Goal: Transaction & Acquisition: Download file/media

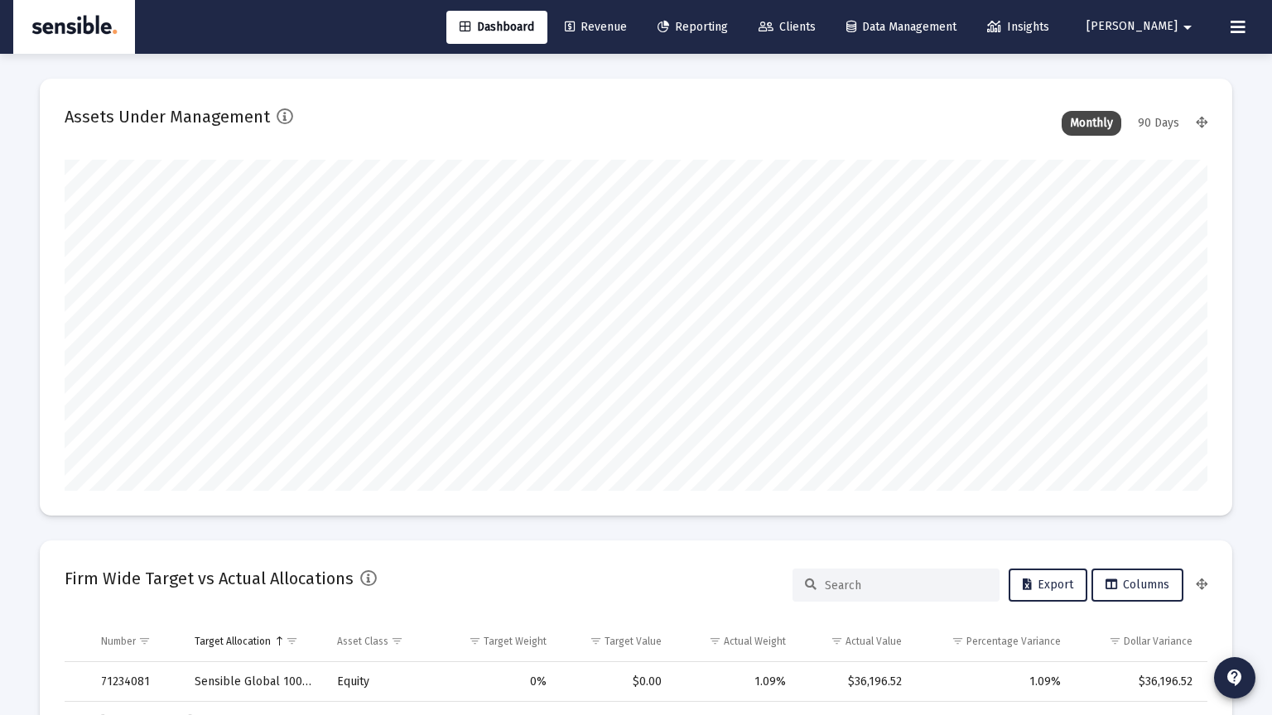
scroll to position [331, 1143]
type input "[DATE]"
type input "[PERSON_NAME][EMAIL_ADDRESS][DOMAIN_NAME]"
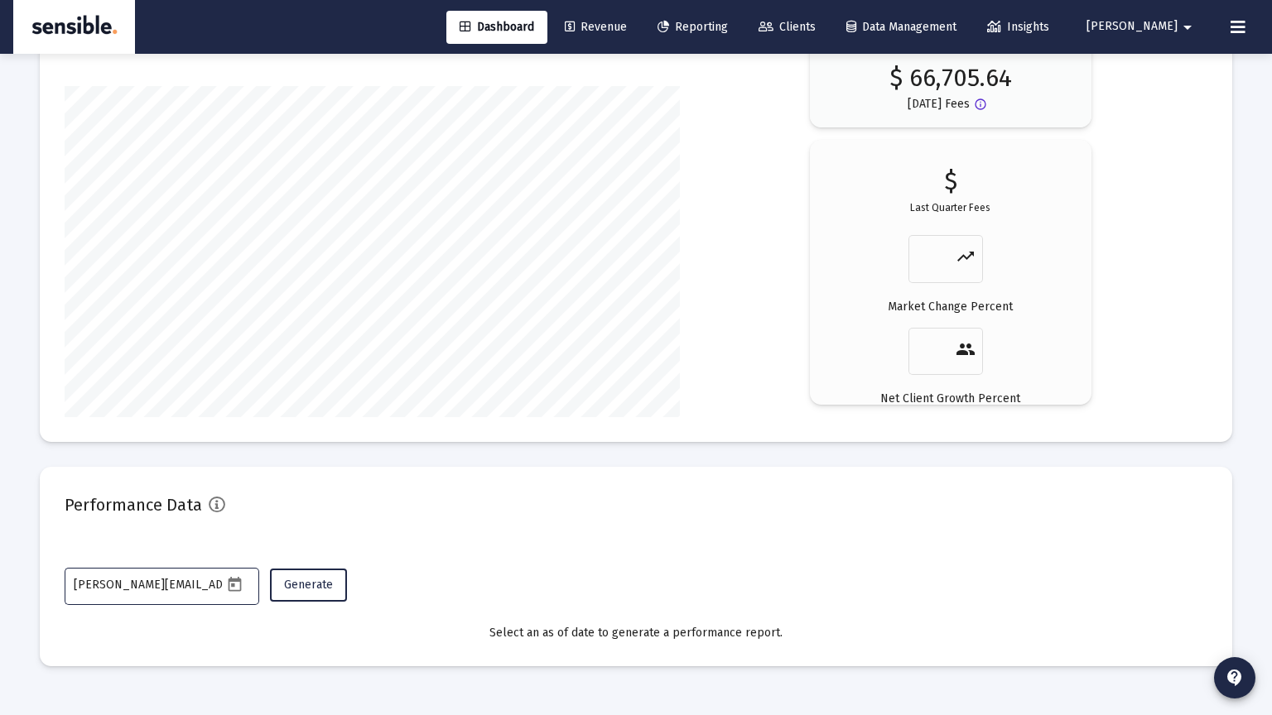
scroll to position [0, 17]
click at [728, 31] on span "Reporting" at bounding box center [692, 27] width 70 height 14
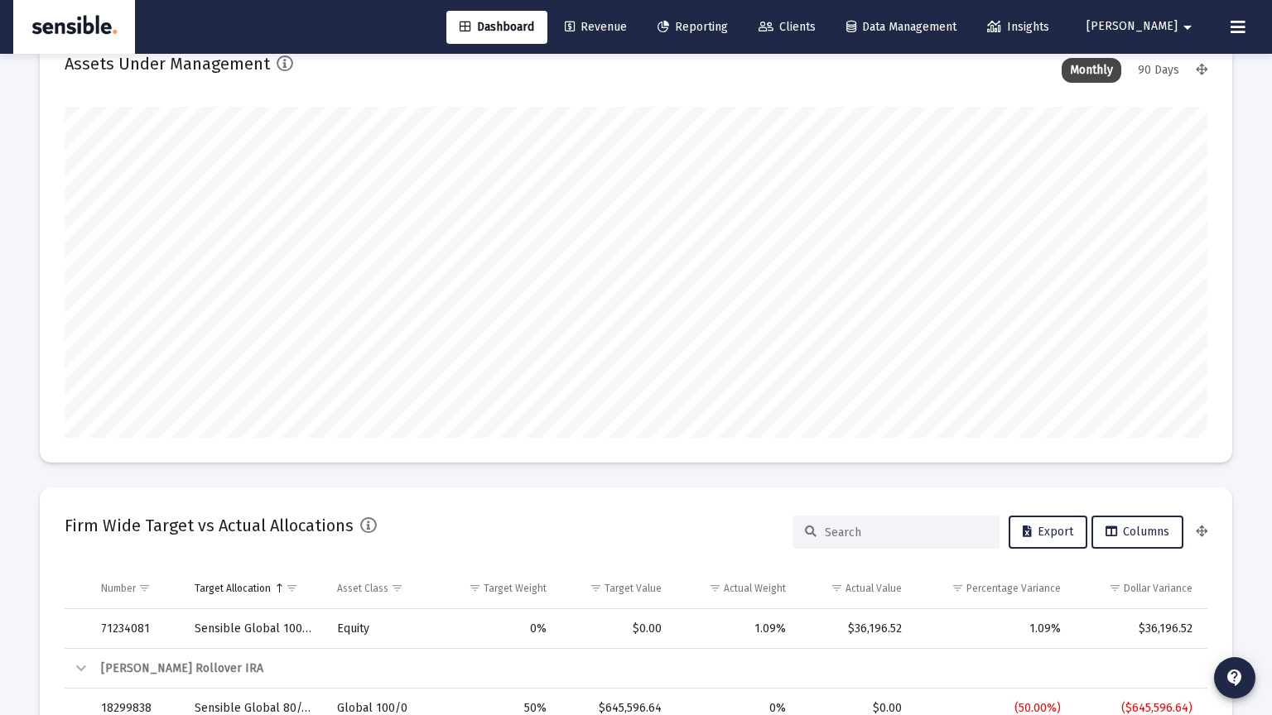
scroll to position [0, 0]
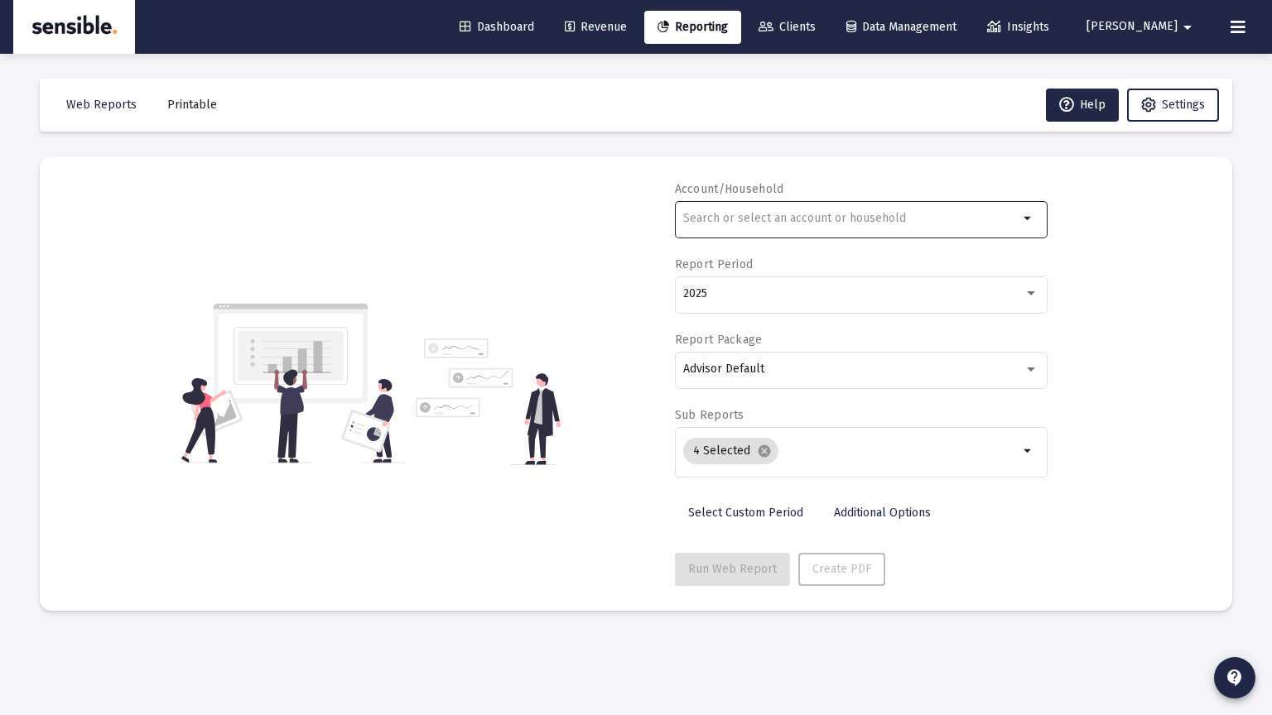
click at [754, 210] on div at bounding box center [850, 218] width 335 height 41
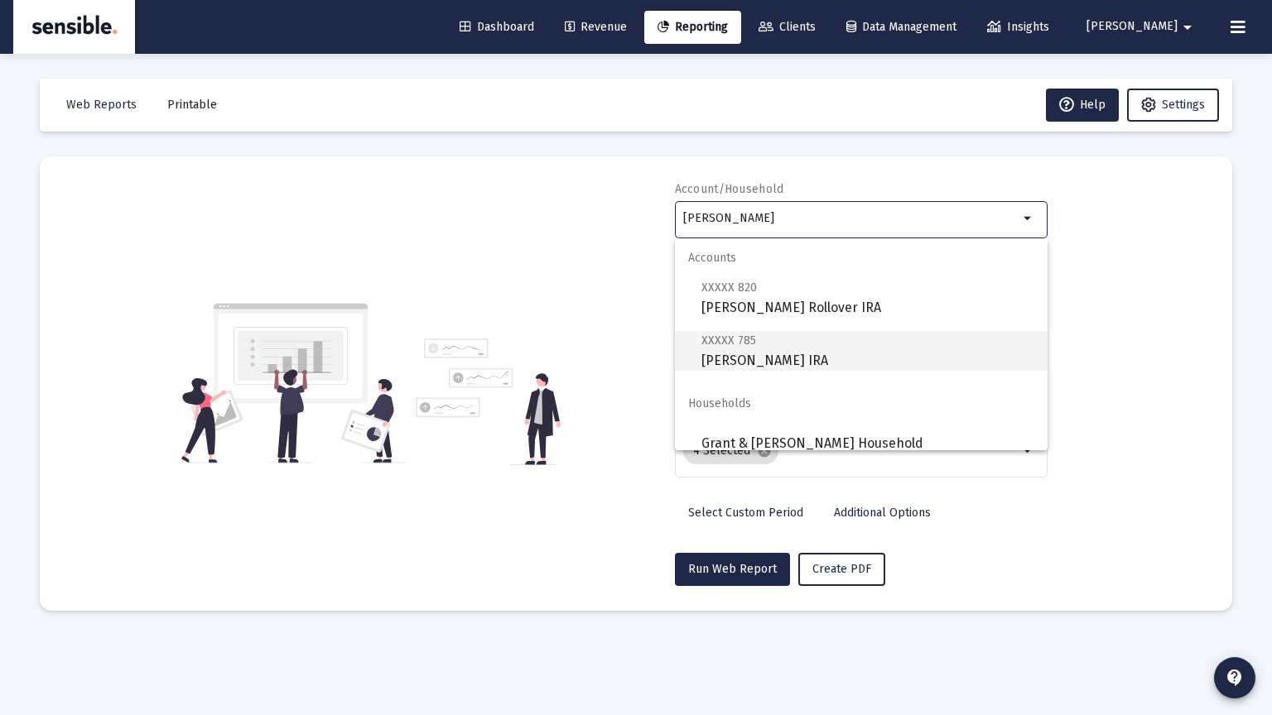
scroll to position [13, 0]
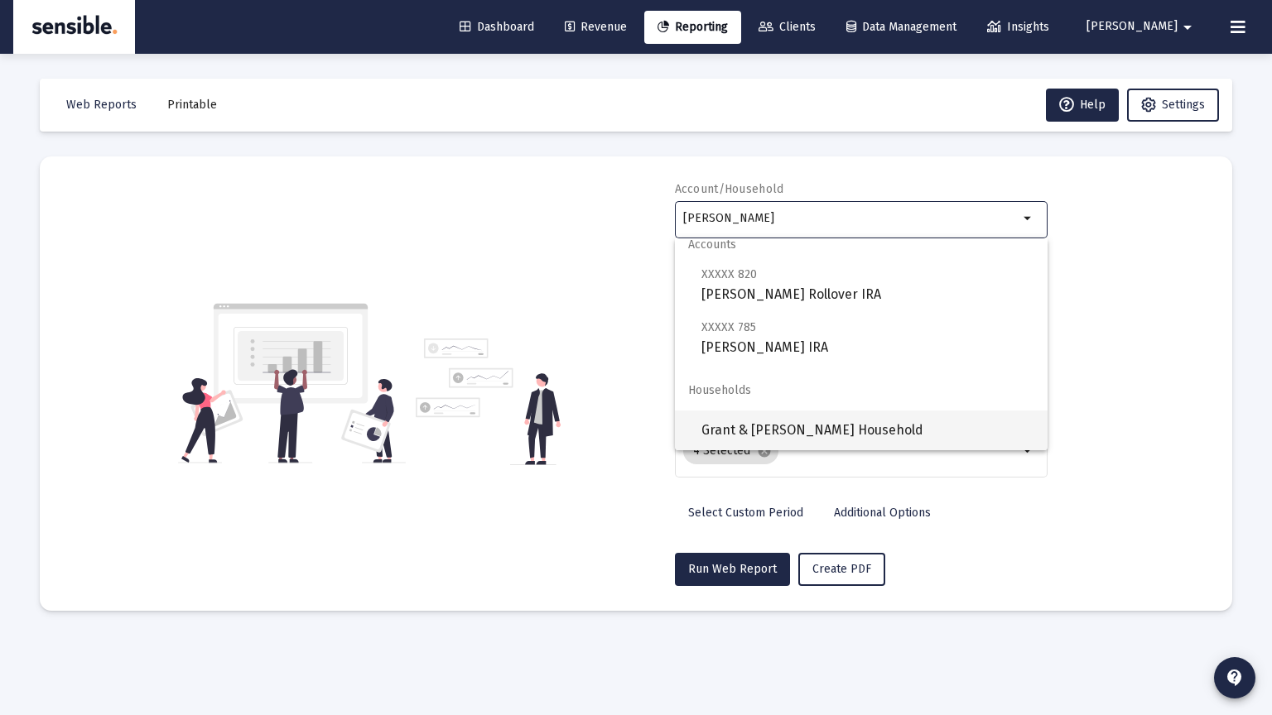
click at [783, 426] on span "Grant & [PERSON_NAME] Household" at bounding box center [867, 431] width 333 height 40
type input "Grant & [PERSON_NAME] Household"
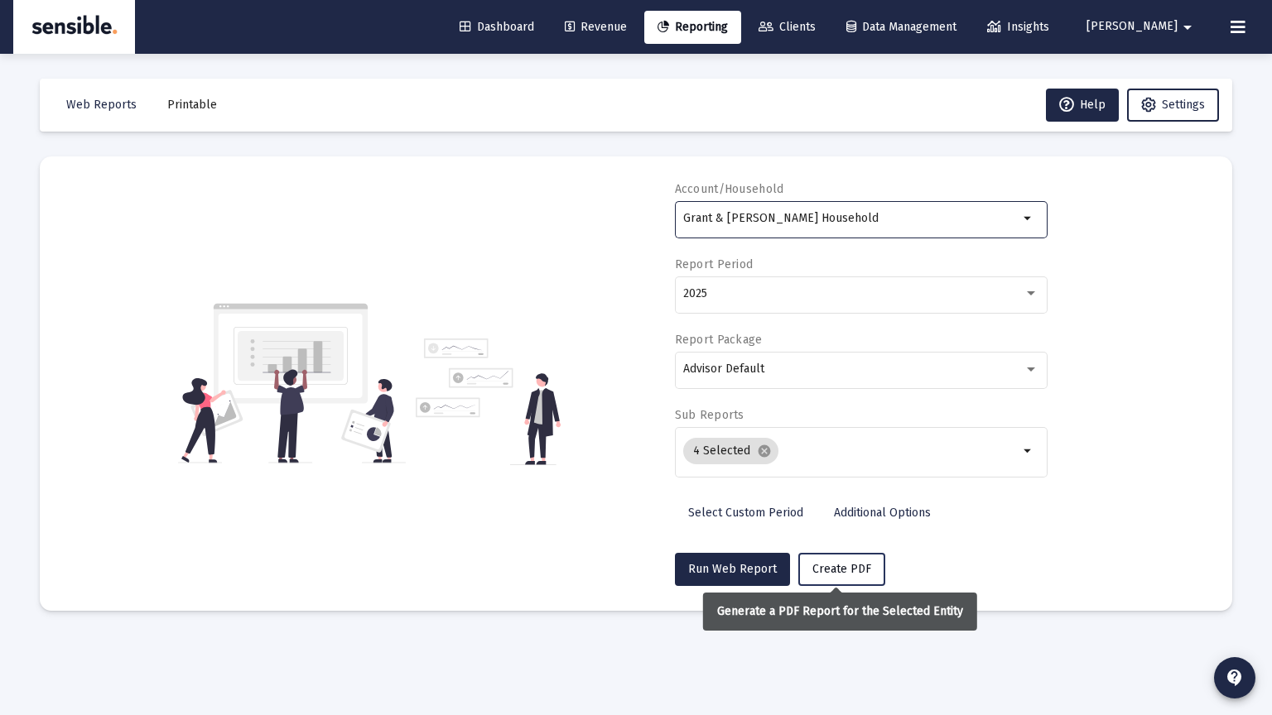
click at [831, 570] on span "Create PDF" at bounding box center [841, 569] width 59 height 14
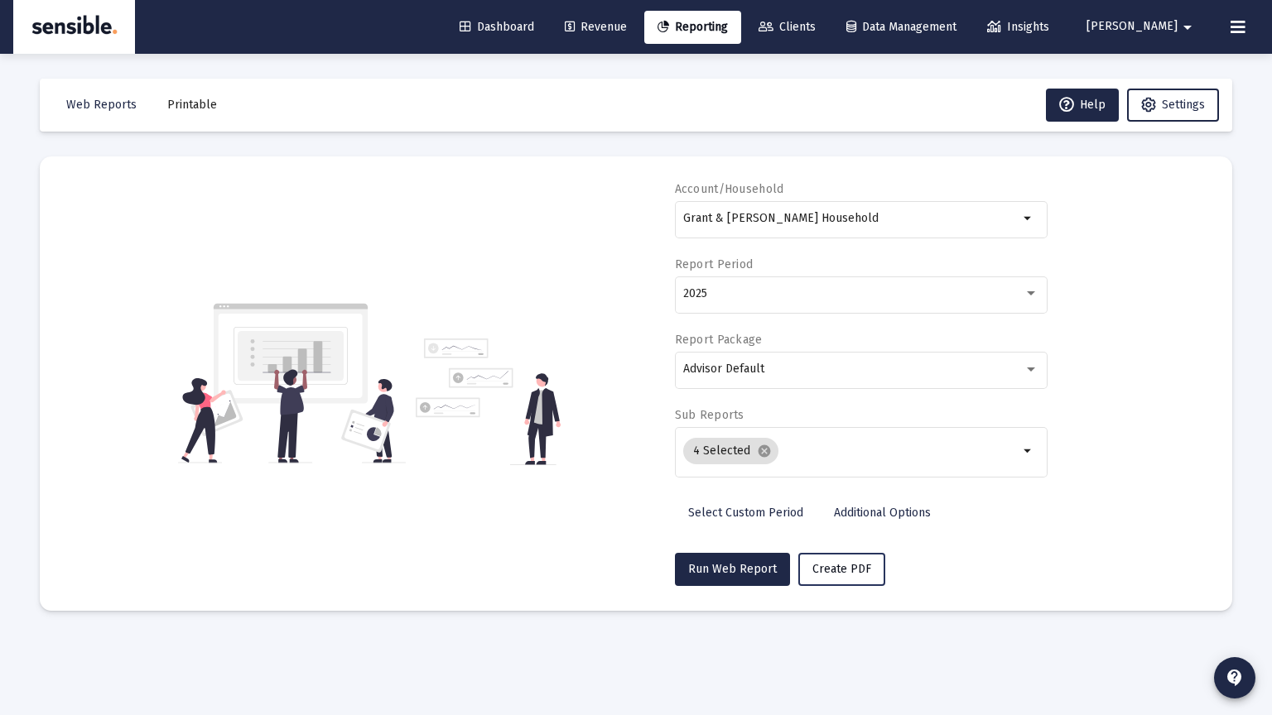
click at [831, 570] on span "Create PDF" at bounding box center [841, 569] width 59 height 14
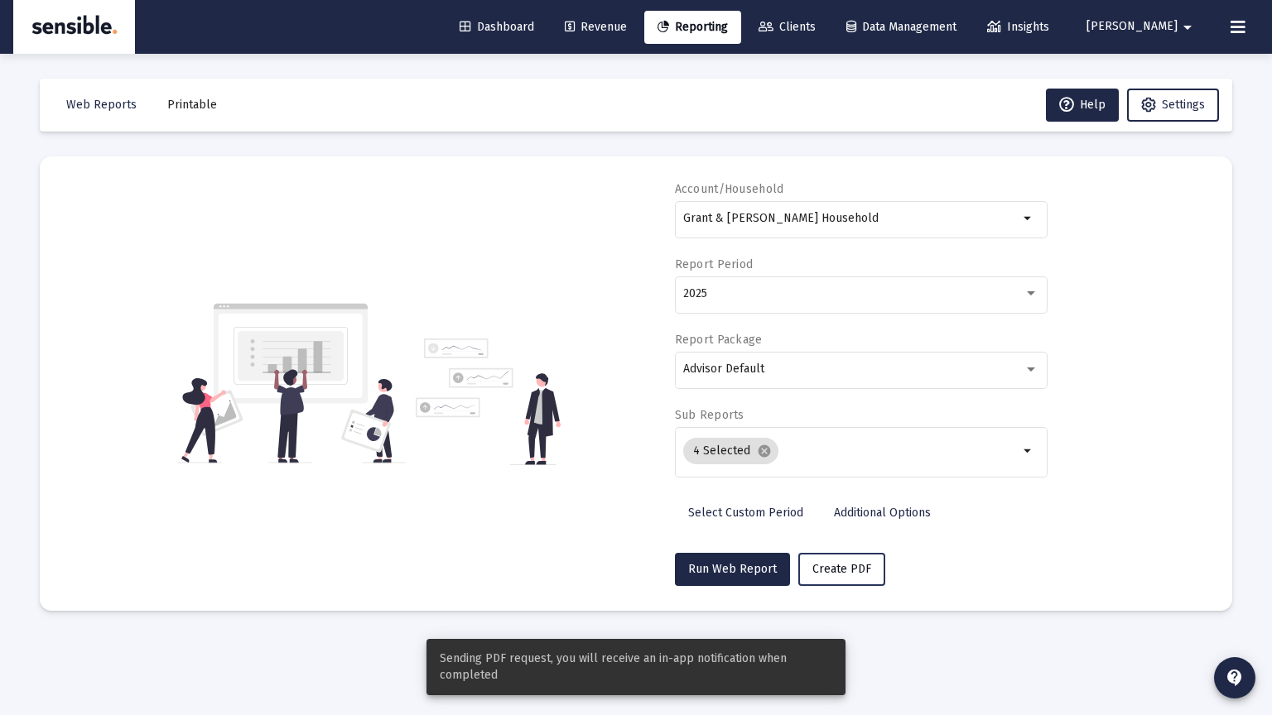
click at [831, 570] on span "Create PDF" at bounding box center [841, 569] width 59 height 14
click at [828, 570] on span "Create PDF" at bounding box center [841, 569] width 59 height 14
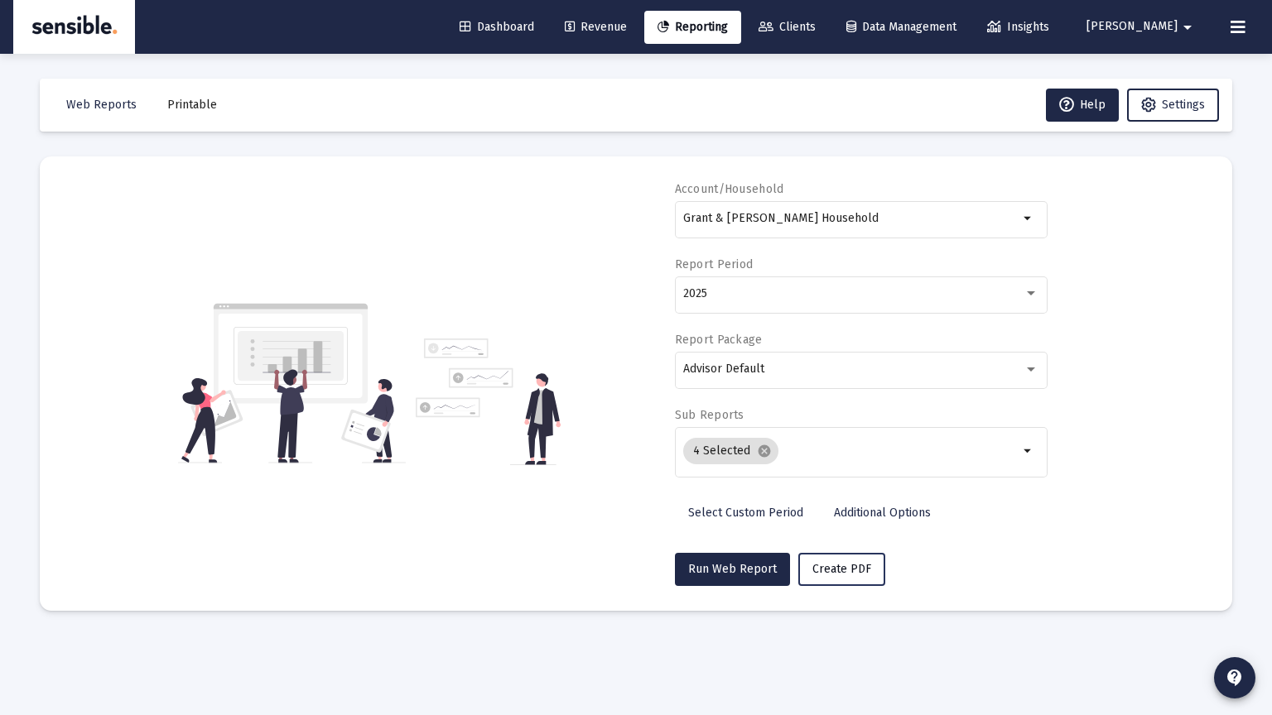
click at [826, 571] on span "Create PDF" at bounding box center [841, 569] width 59 height 14
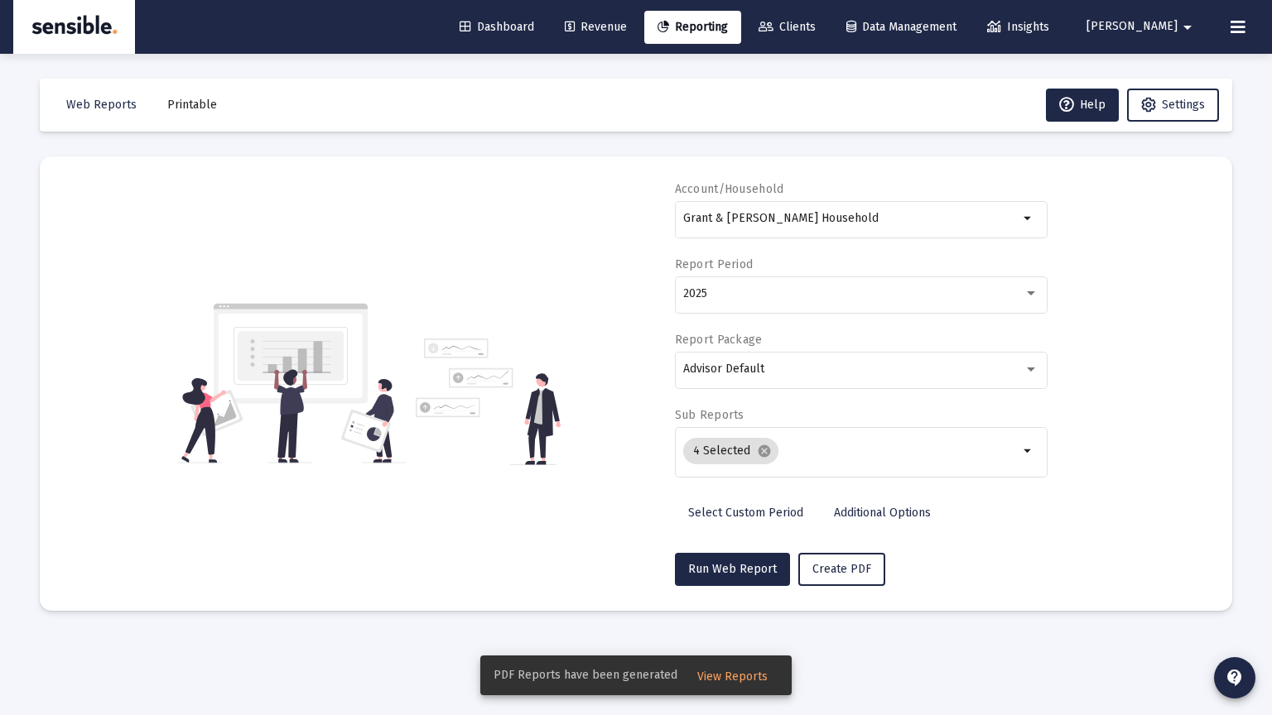
click at [193, 104] on span "Printable" at bounding box center [192, 105] width 50 height 14
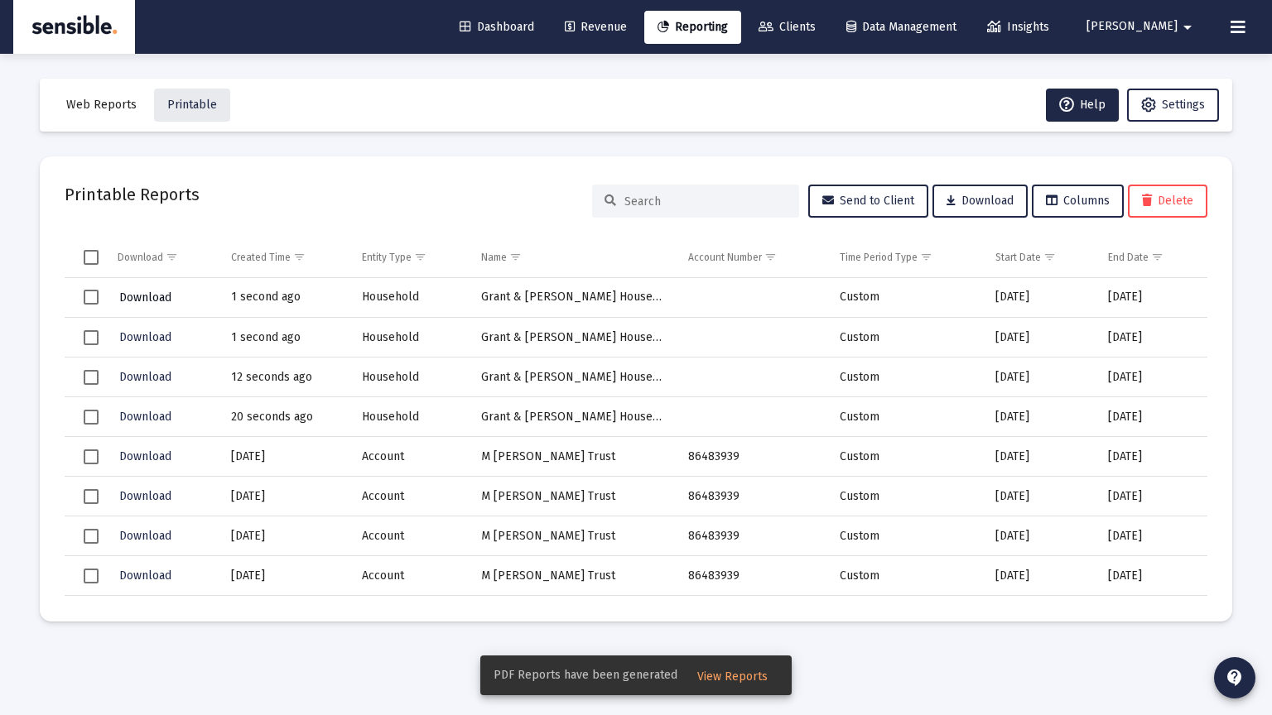
click at [149, 292] on span "Download" at bounding box center [145, 298] width 52 height 14
click at [493, 292] on td "Grant & [PERSON_NAME] Household" at bounding box center [573, 298] width 207 height 40
click at [734, 672] on span "View Reports" at bounding box center [732, 677] width 70 height 14
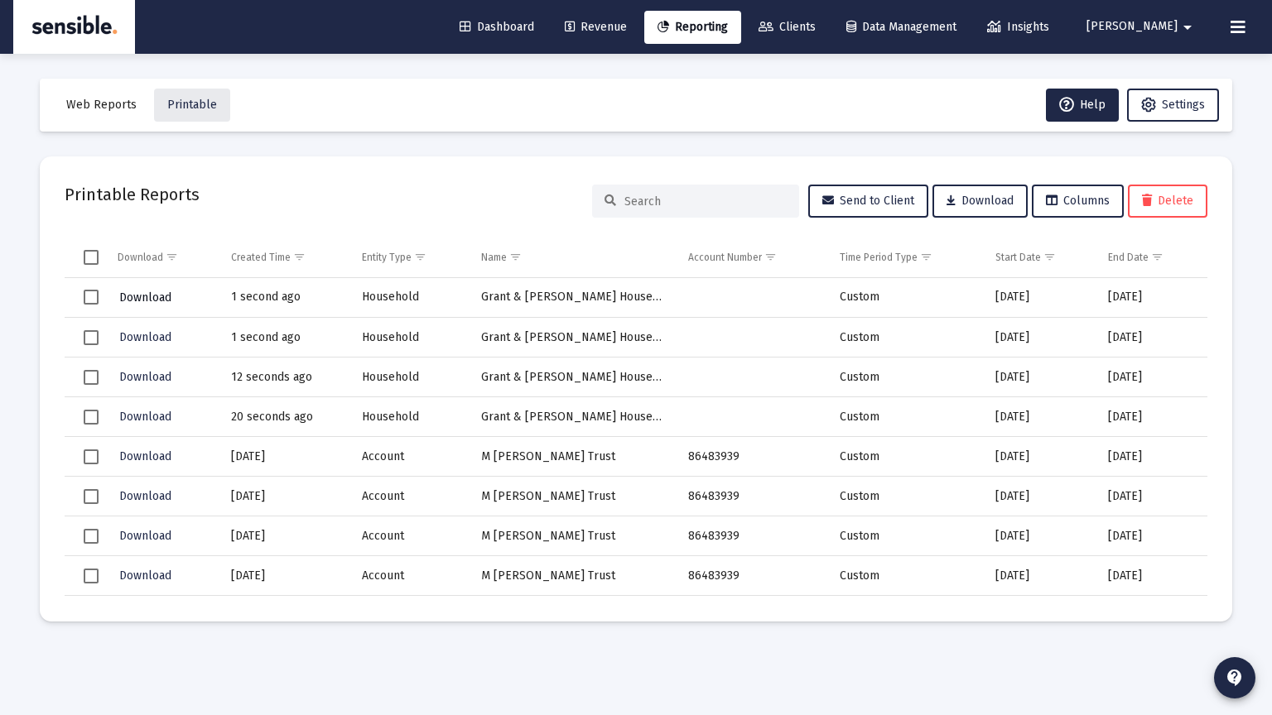
click at [149, 295] on span "Download" at bounding box center [145, 298] width 52 height 14
click at [677, 195] on input at bounding box center [705, 202] width 162 height 14
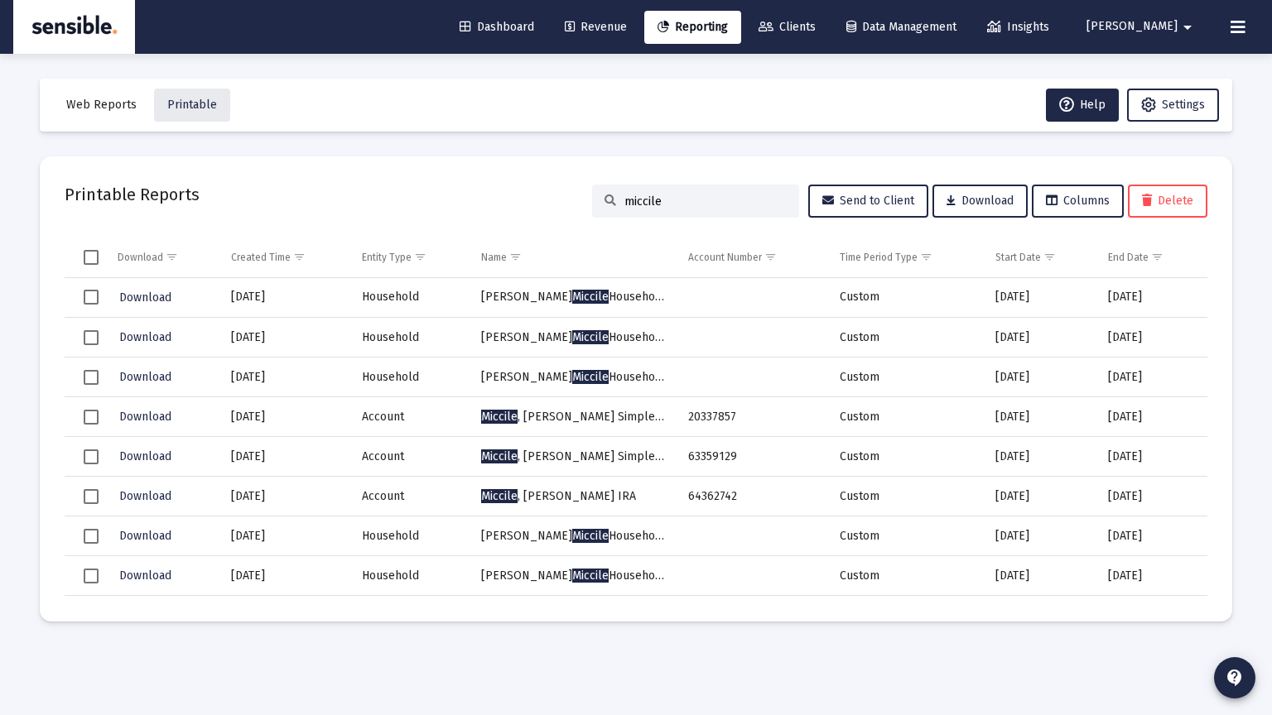
click at [685, 205] on input "miccile" at bounding box center [705, 202] width 162 height 14
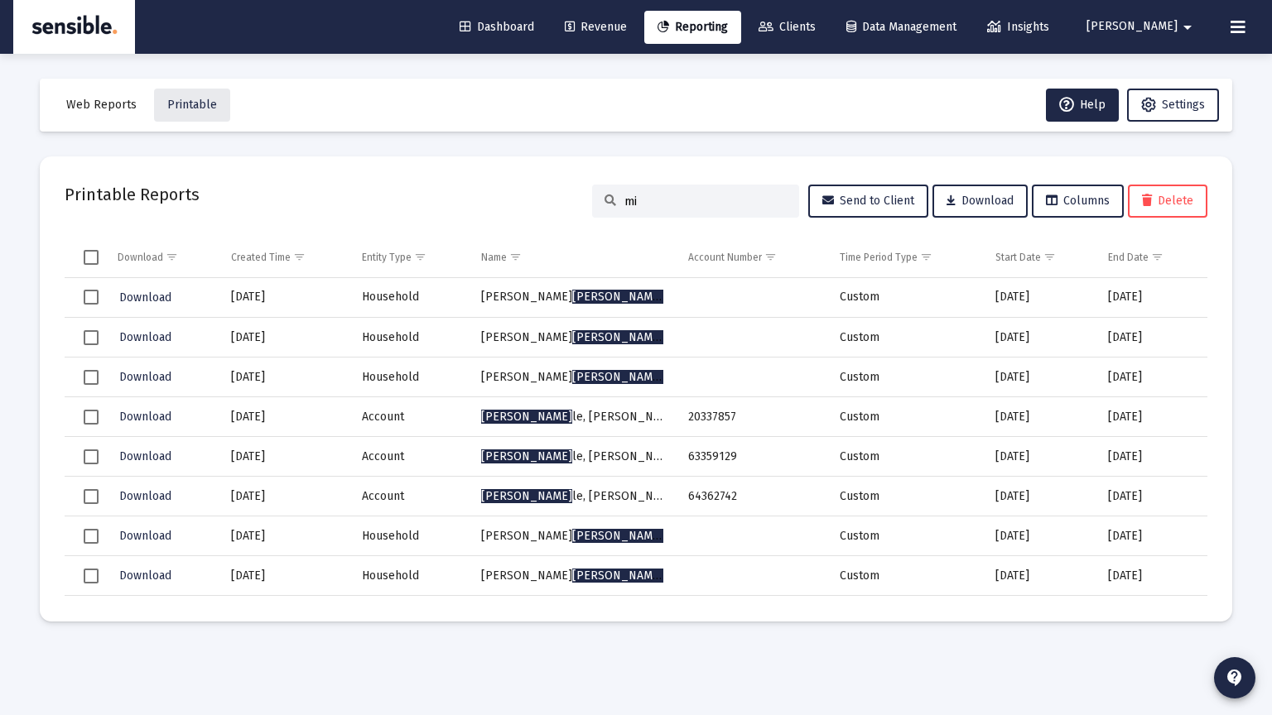
type input "m"
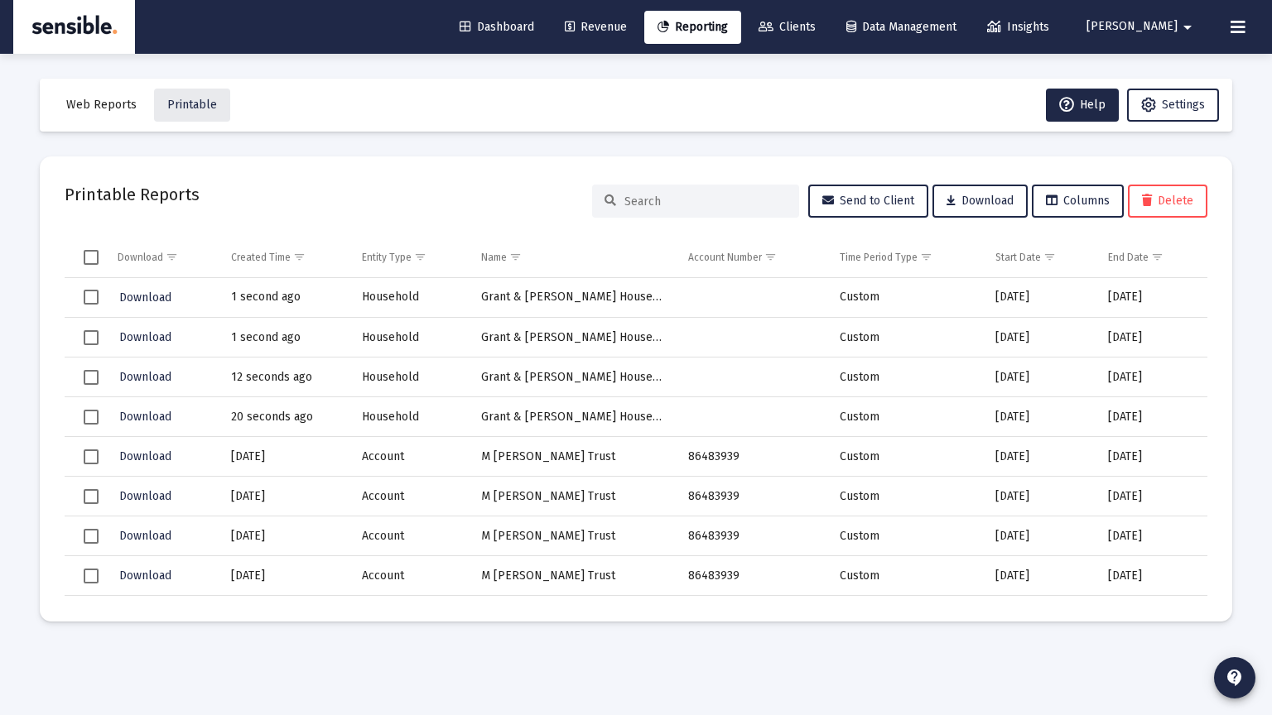
click at [741, 35] on link "Reporting" at bounding box center [692, 27] width 97 height 33
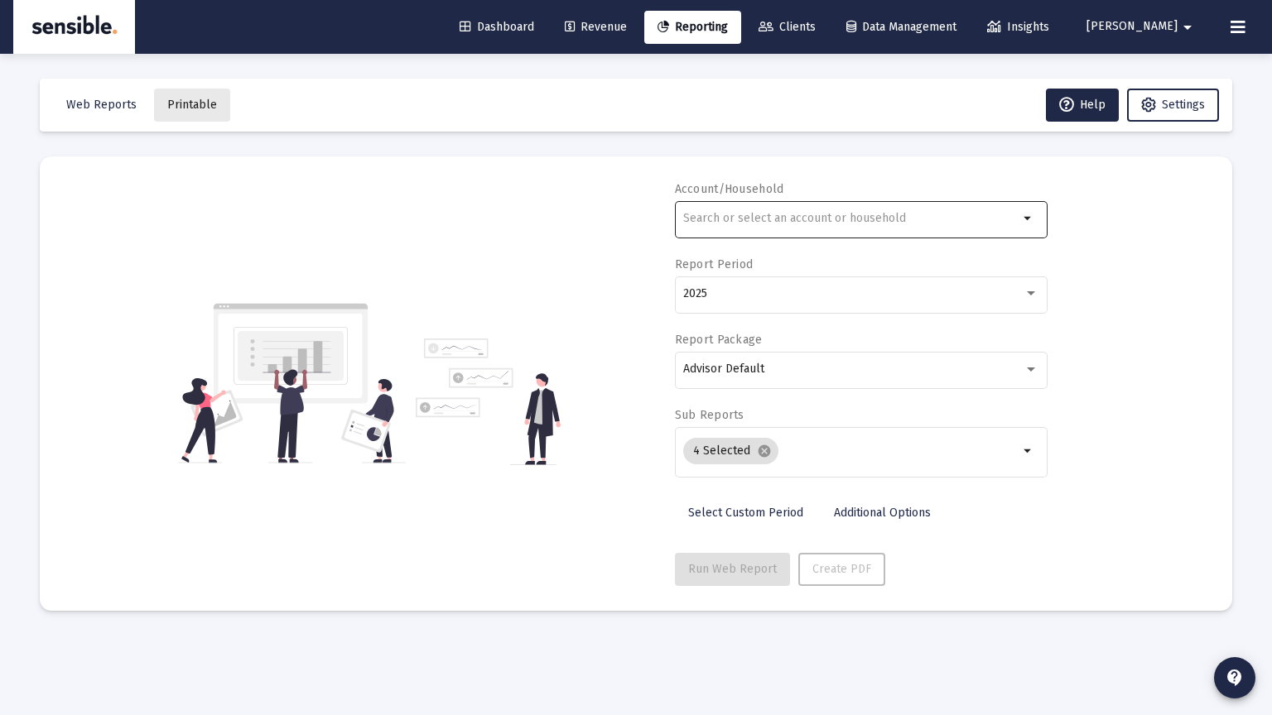
click at [709, 227] on div at bounding box center [850, 218] width 335 height 41
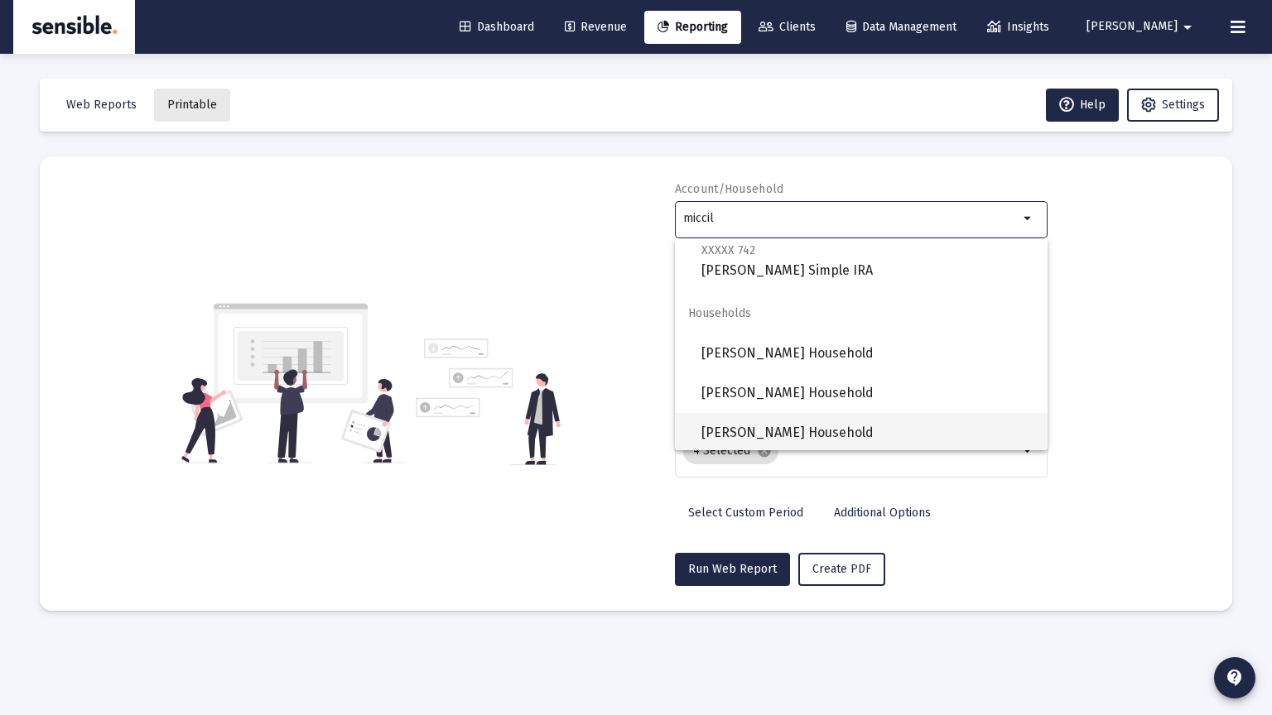
scroll to position [146, 0]
click at [757, 431] on span "[PERSON_NAME] Household" at bounding box center [867, 431] width 333 height 40
type input "[PERSON_NAME] Household"
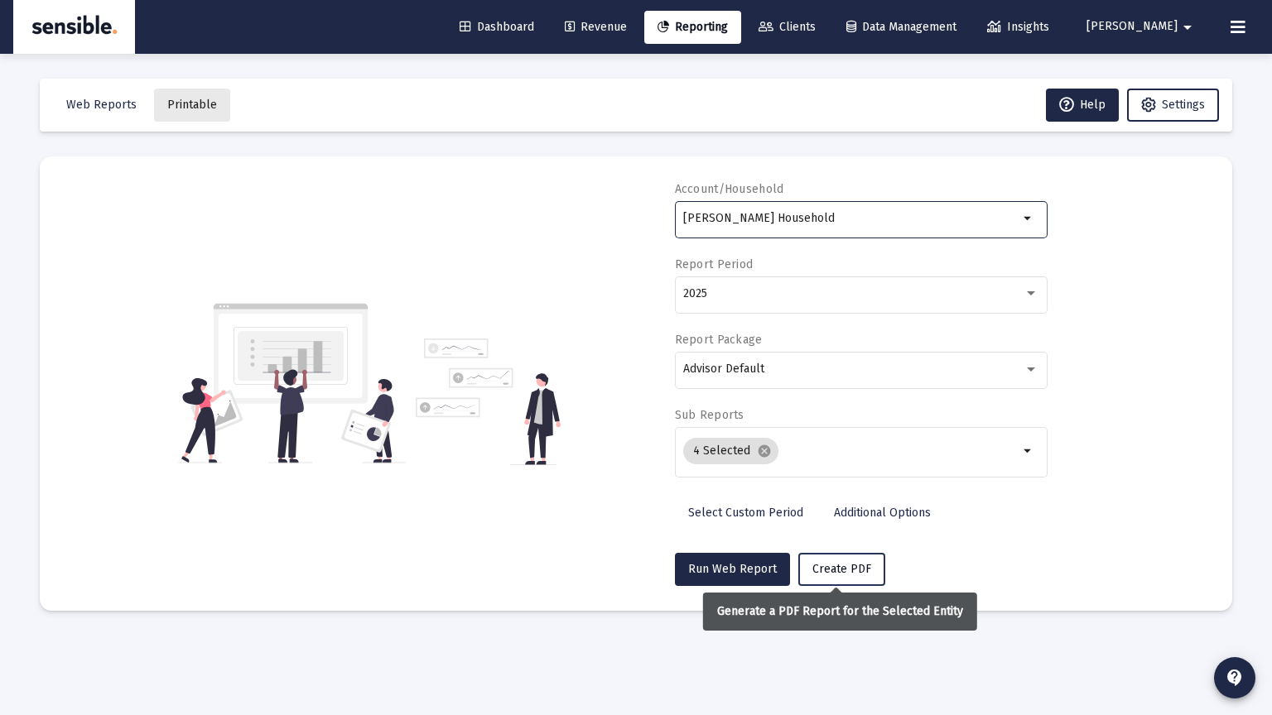
click at [816, 560] on button "Create PDF" at bounding box center [841, 569] width 87 height 33
click at [821, 569] on span "Create PDF" at bounding box center [841, 569] width 59 height 14
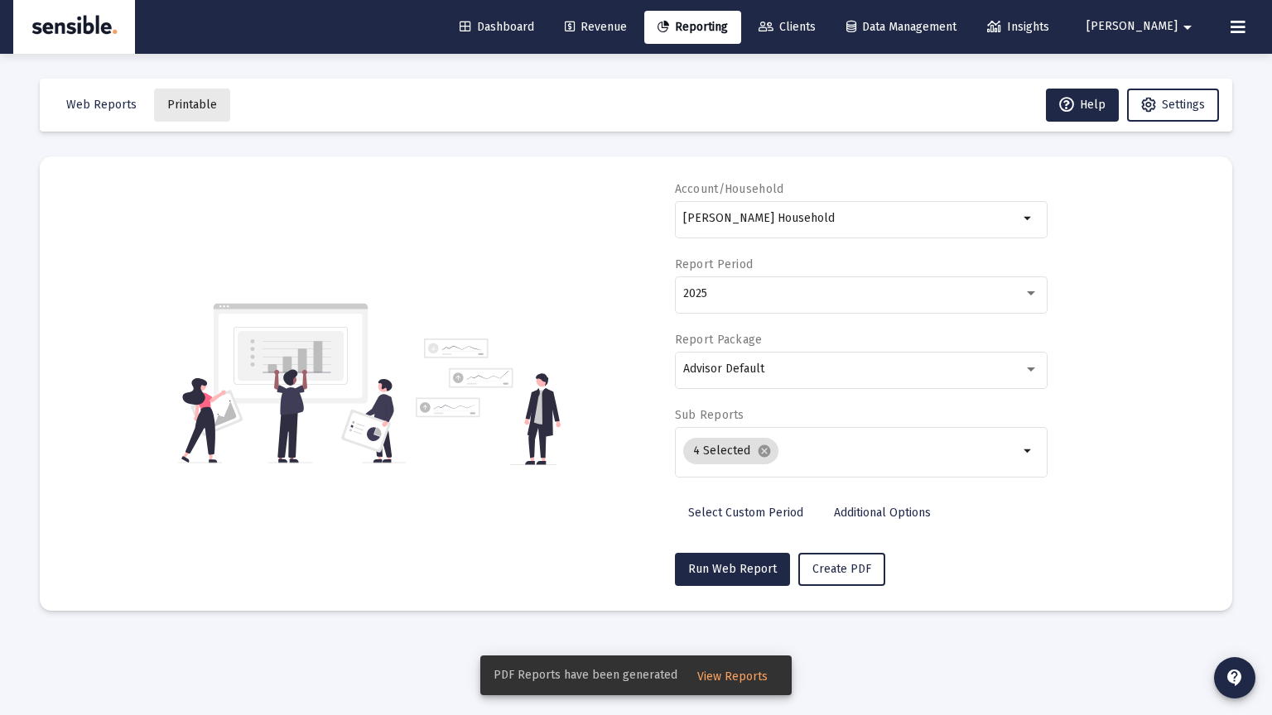
click at [734, 672] on span "View Reports" at bounding box center [732, 677] width 70 height 14
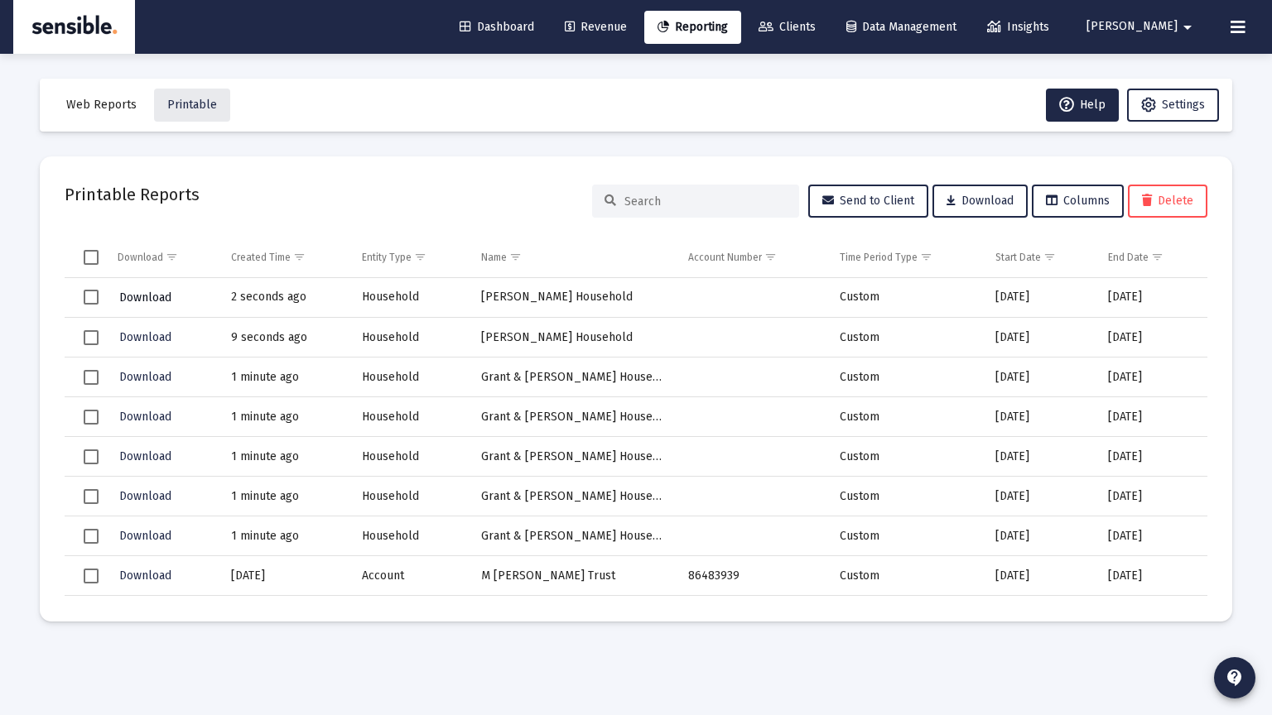
click at [159, 291] on span "Download" at bounding box center [145, 298] width 52 height 14
click at [710, 195] on input at bounding box center [705, 202] width 162 height 14
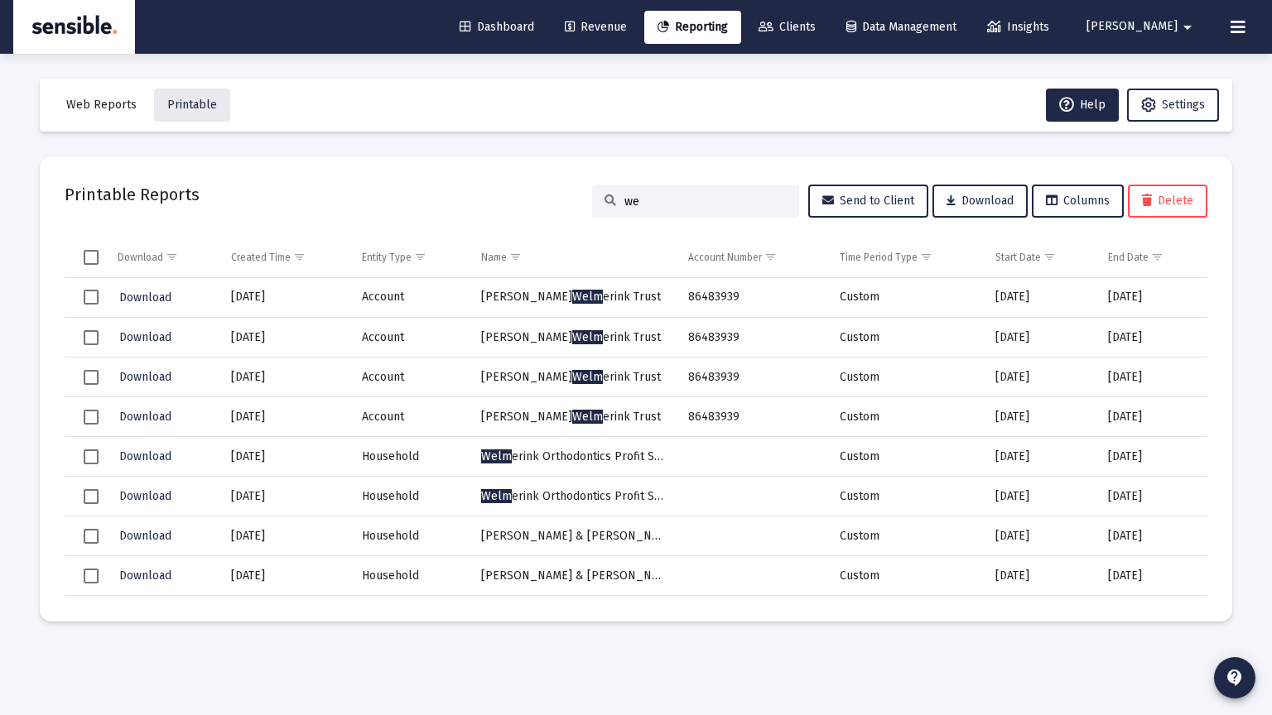
type input "w"
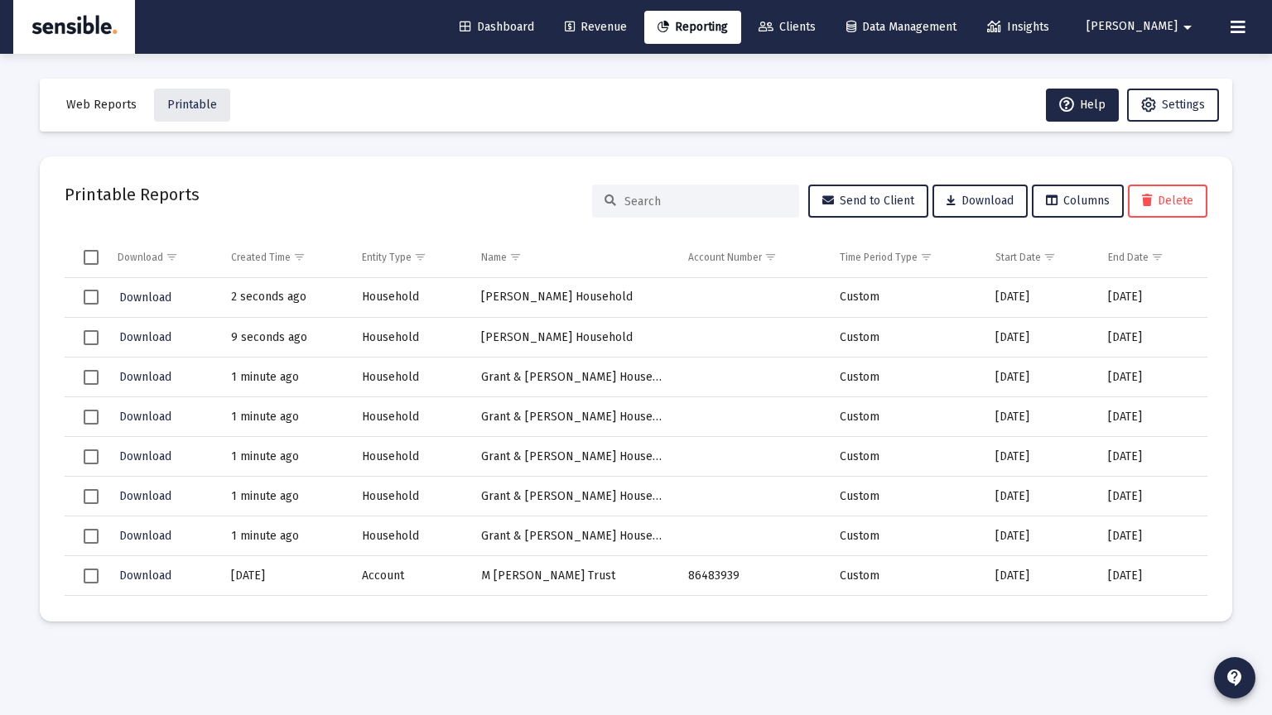
click at [728, 22] on span "Reporting" at bounding box center [692, 27] width 70 height 14
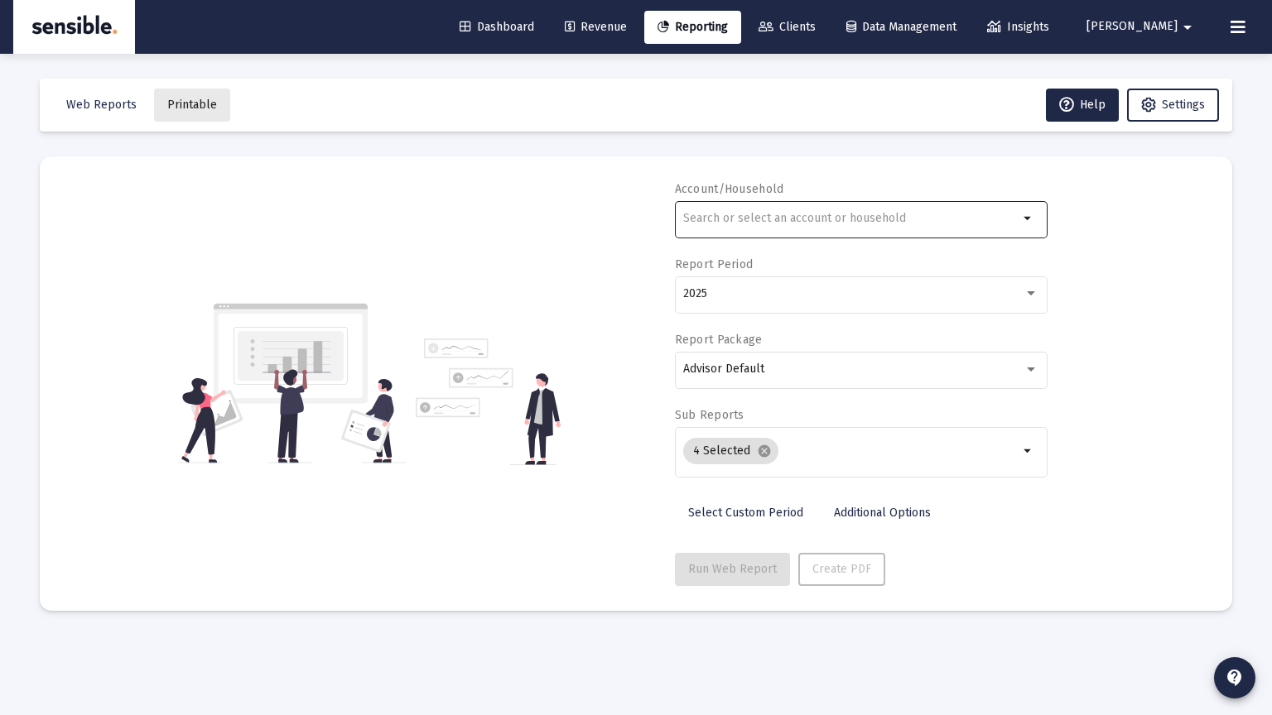
click at [755, 223] on input "text" at bounding box center [850, 218] width 335 height 13
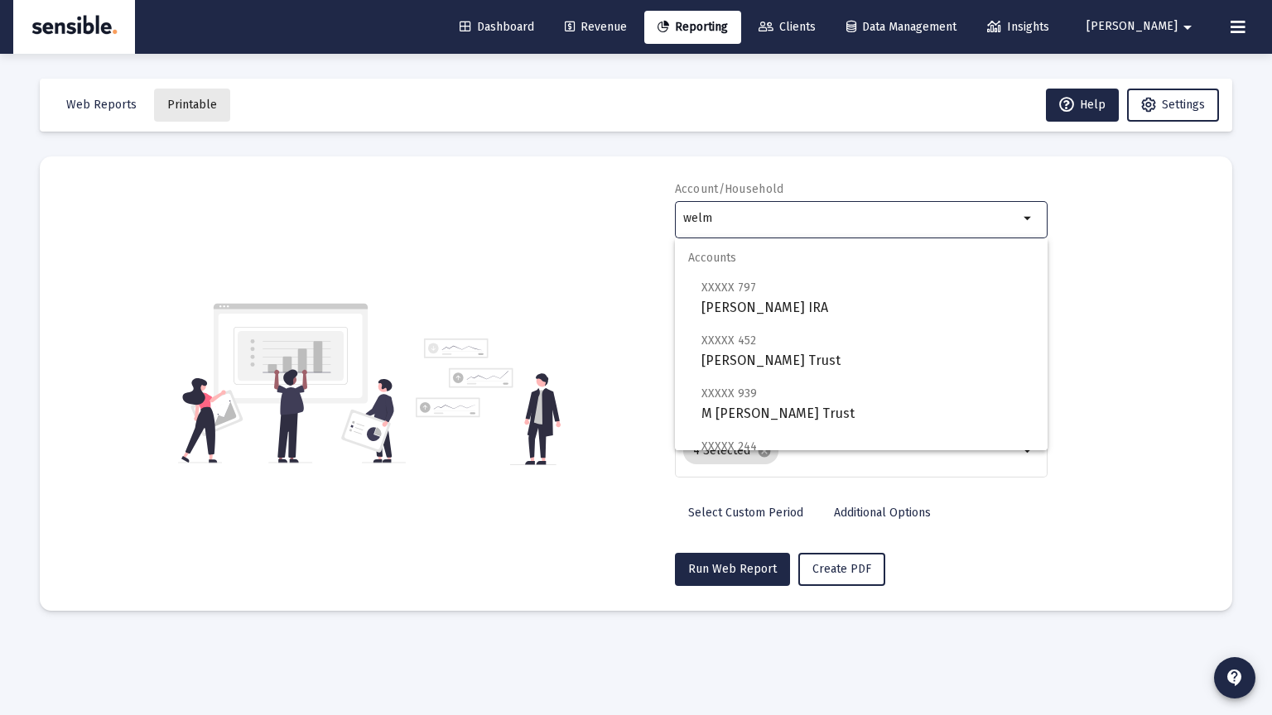
scroll to position [159, 0]
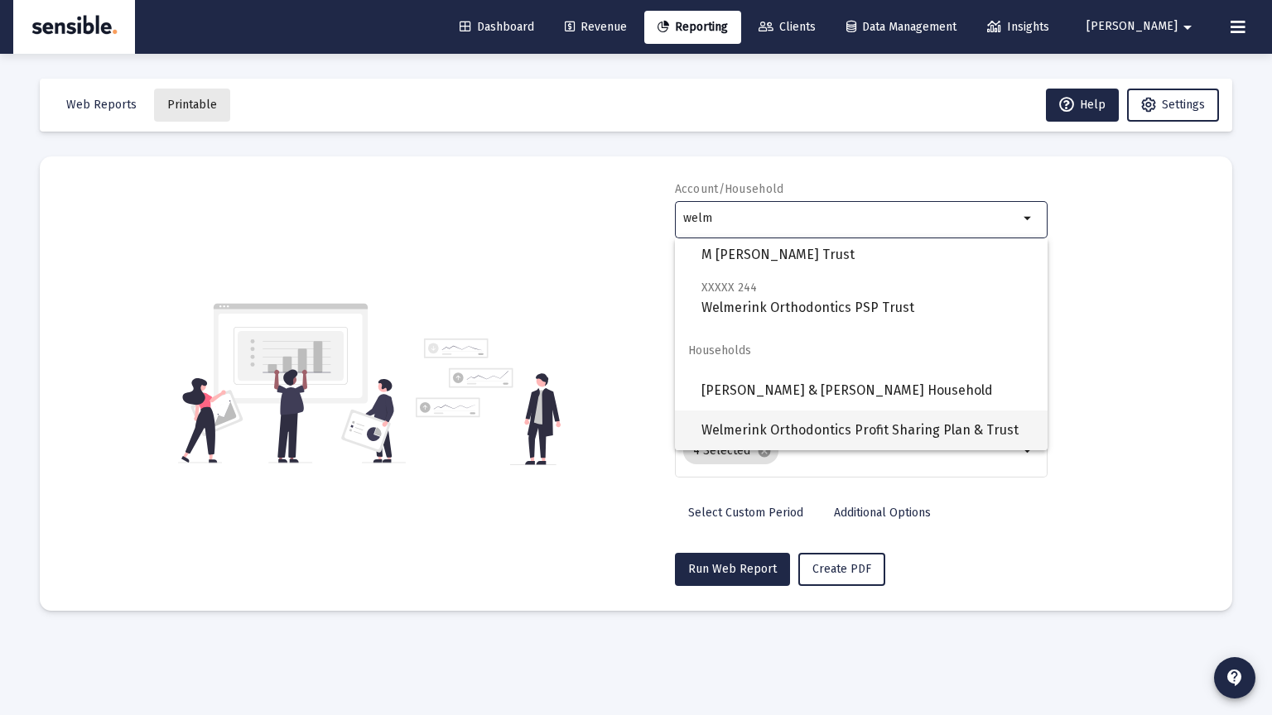
click at [781, 425] on span "Welmerink Orthodontics Profit Sharing Plan & Trust" at bounding box center [867, 431] width 333 height 40
type input "Welmerink Orthodontics Profit Sharing Plan & Trust"
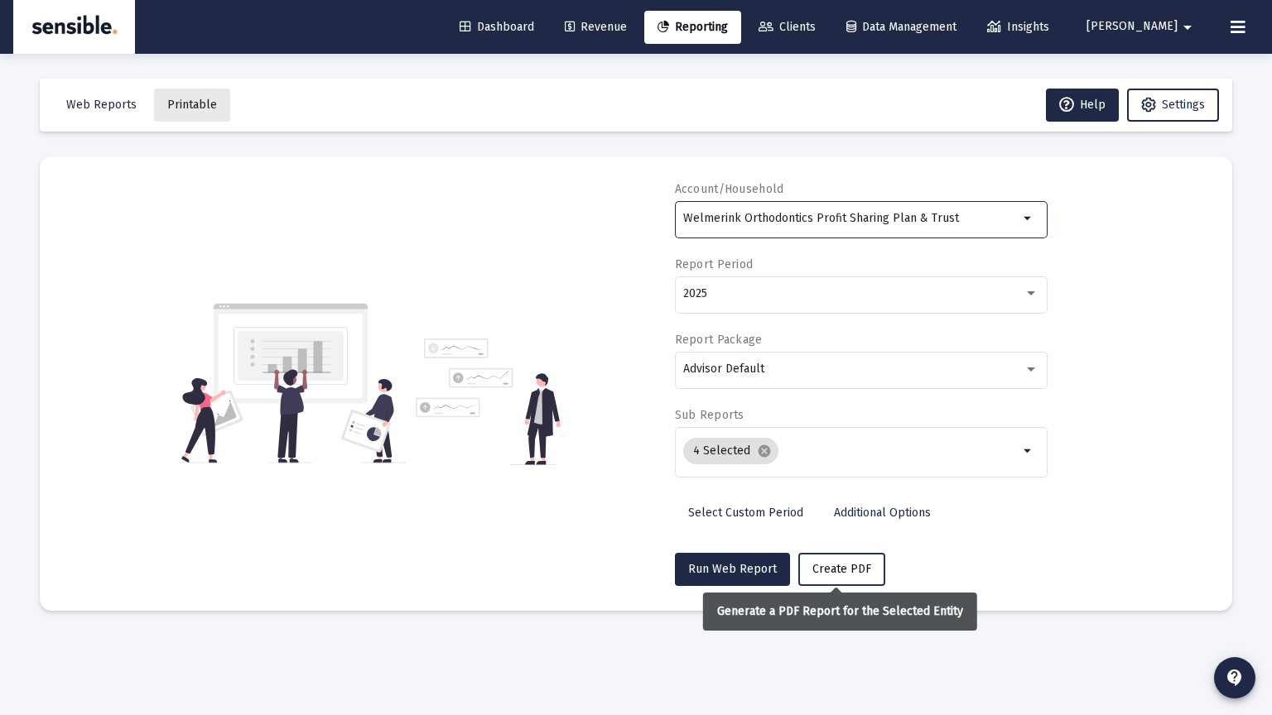
click at [833, 566] on span "Create PDF" at bounding box center [841, 569] width 59 height 14
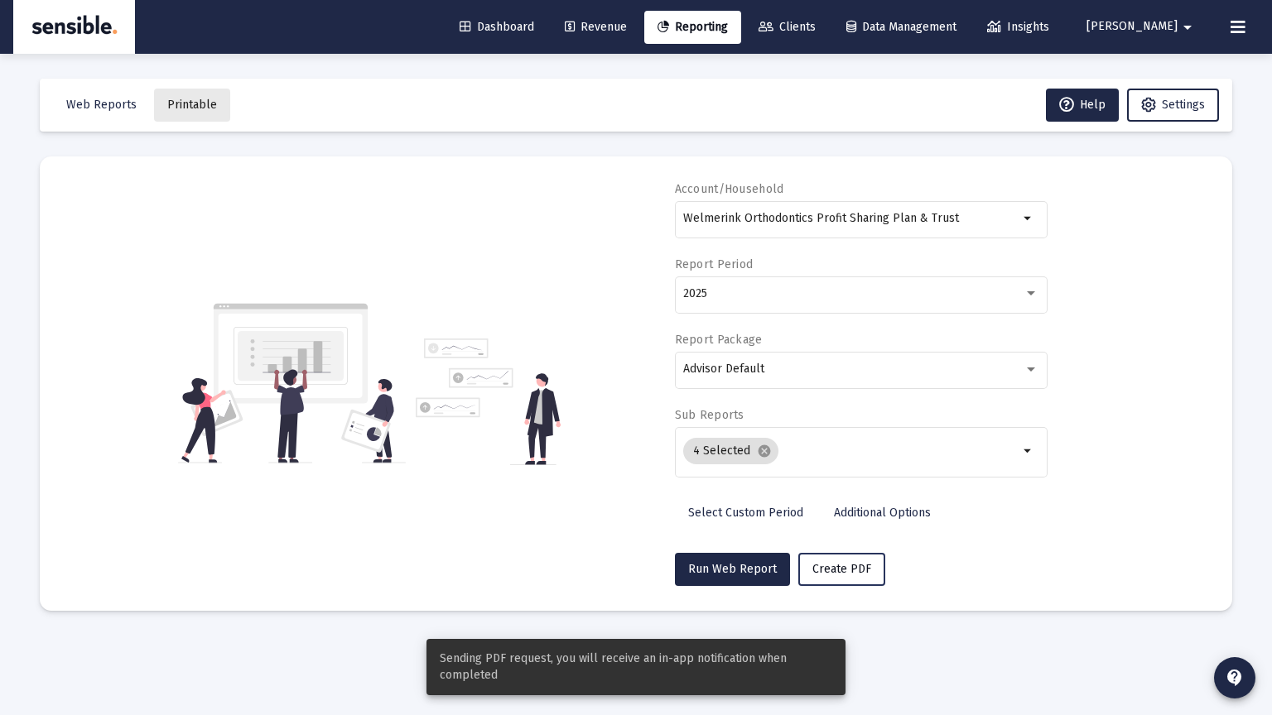
click at [833, 566] on span "Create PDF" at bounding box center [841, 569] width 59 height 14
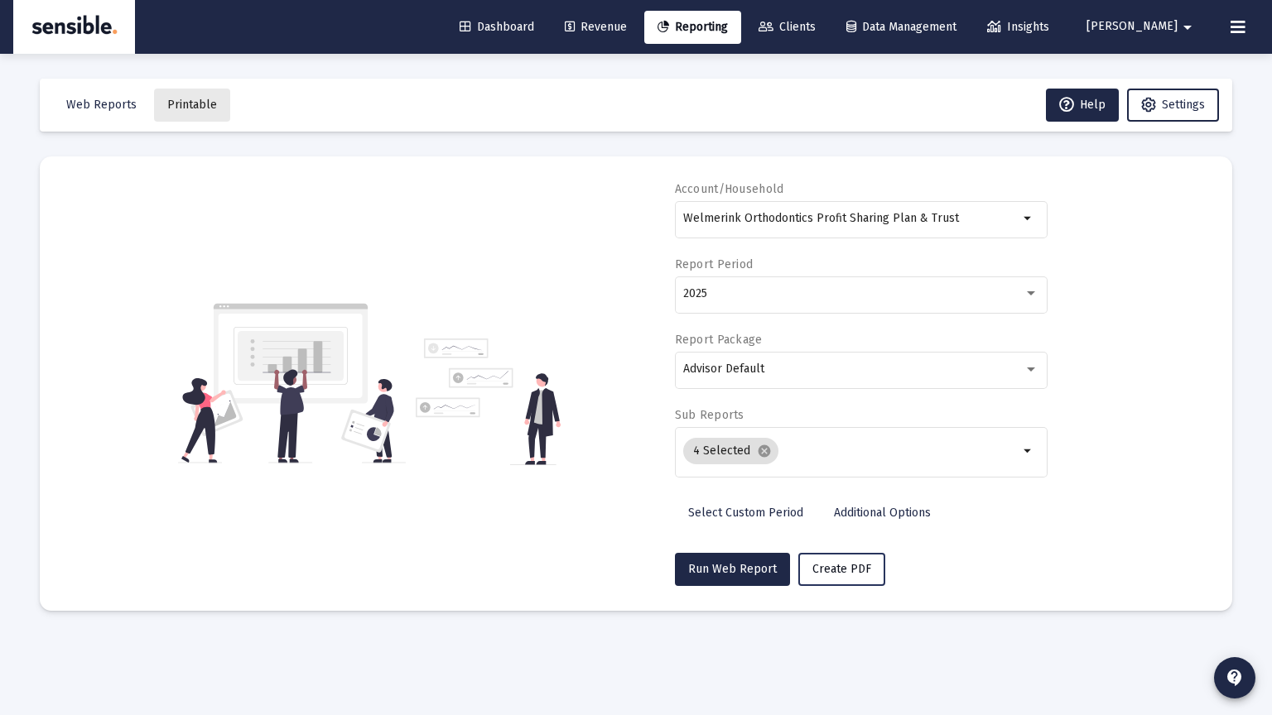
click at [832, 569] on span "Create PDF" at bounding box center [841, 569] width 59 height 14
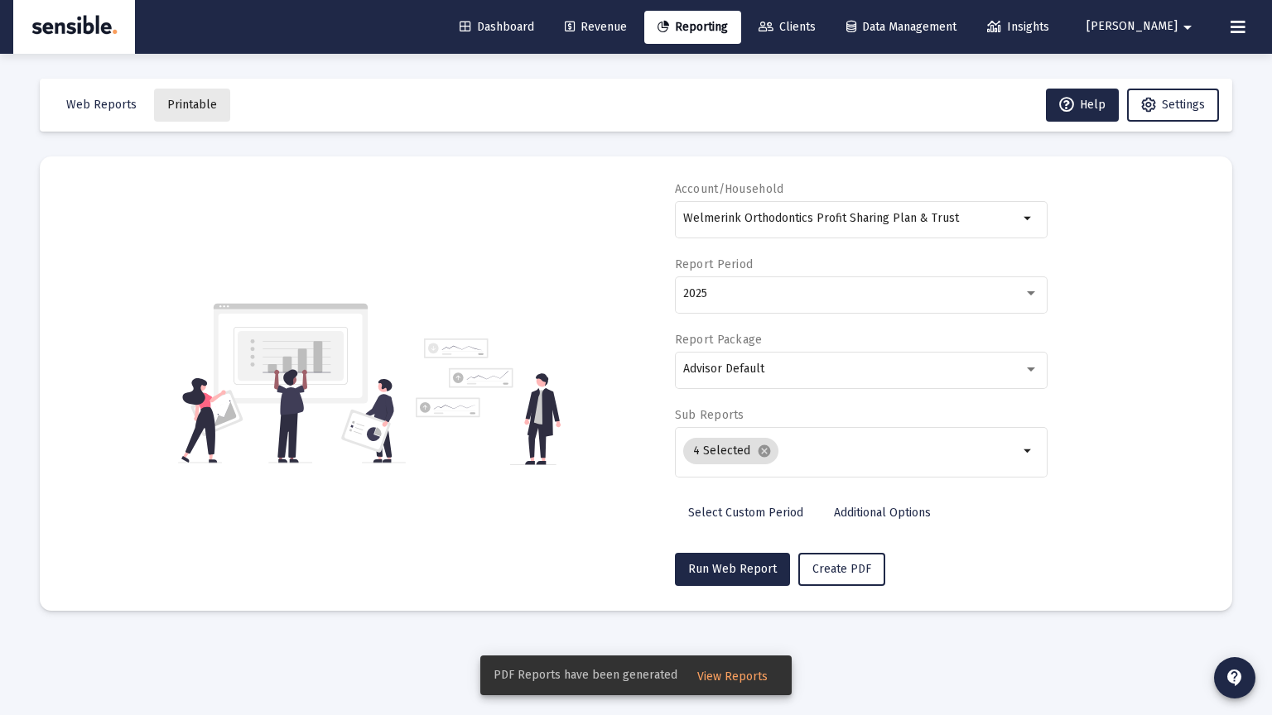
click at [717, 685] on button "View Reports" at bounding box center [732, 676] width 97 height 30
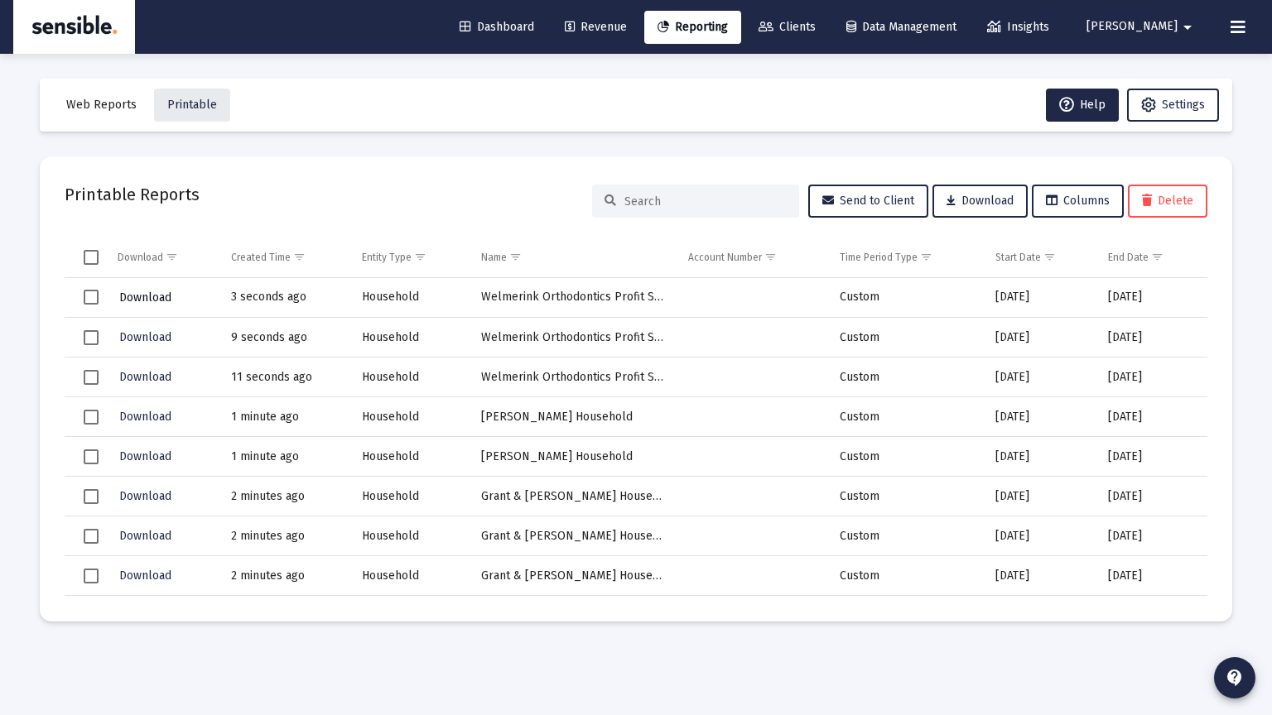
click at [160, 300] on span "Download" at bounding box center [145, 298] width 52 height 14
click at [677, 204] on input at bounding box center [705, 202] width 162 height 14
click at [728, 29] on span "Reporting" at bounding box center [692, 27] width 70 height 14
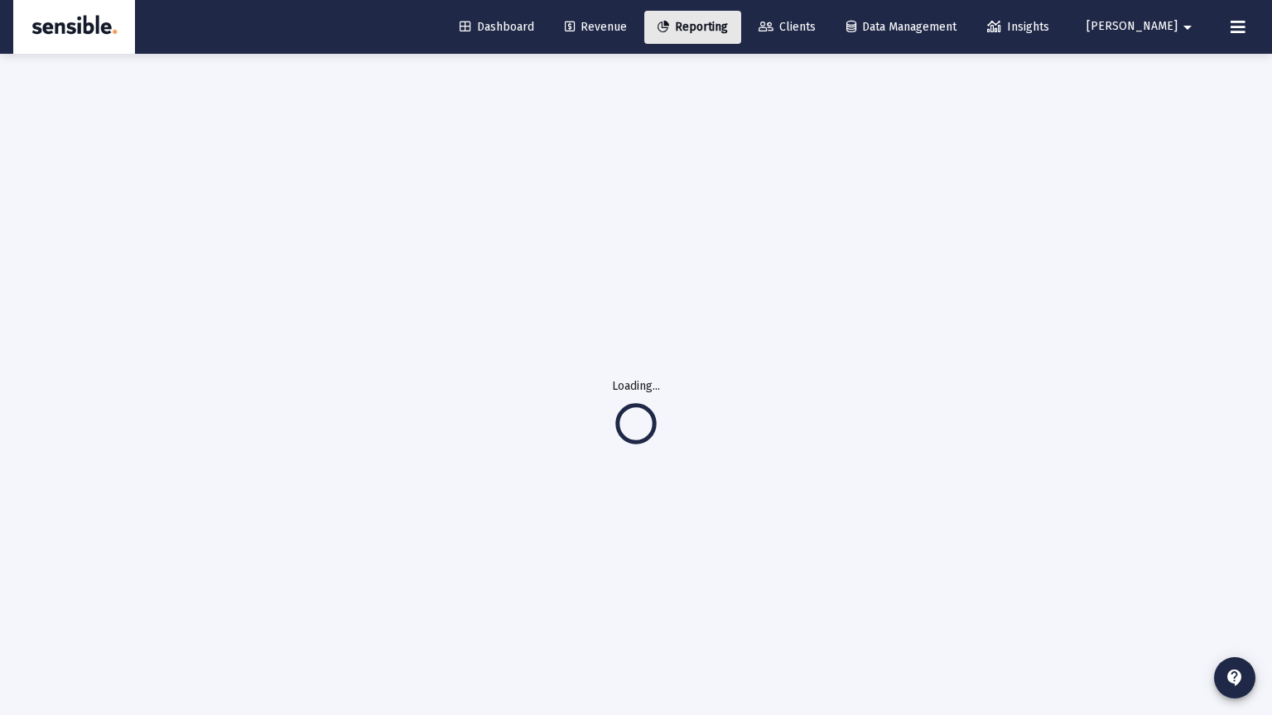
click at [728, 29] on span "Reporting" at bounding box center [692, 27] width 70 height 14
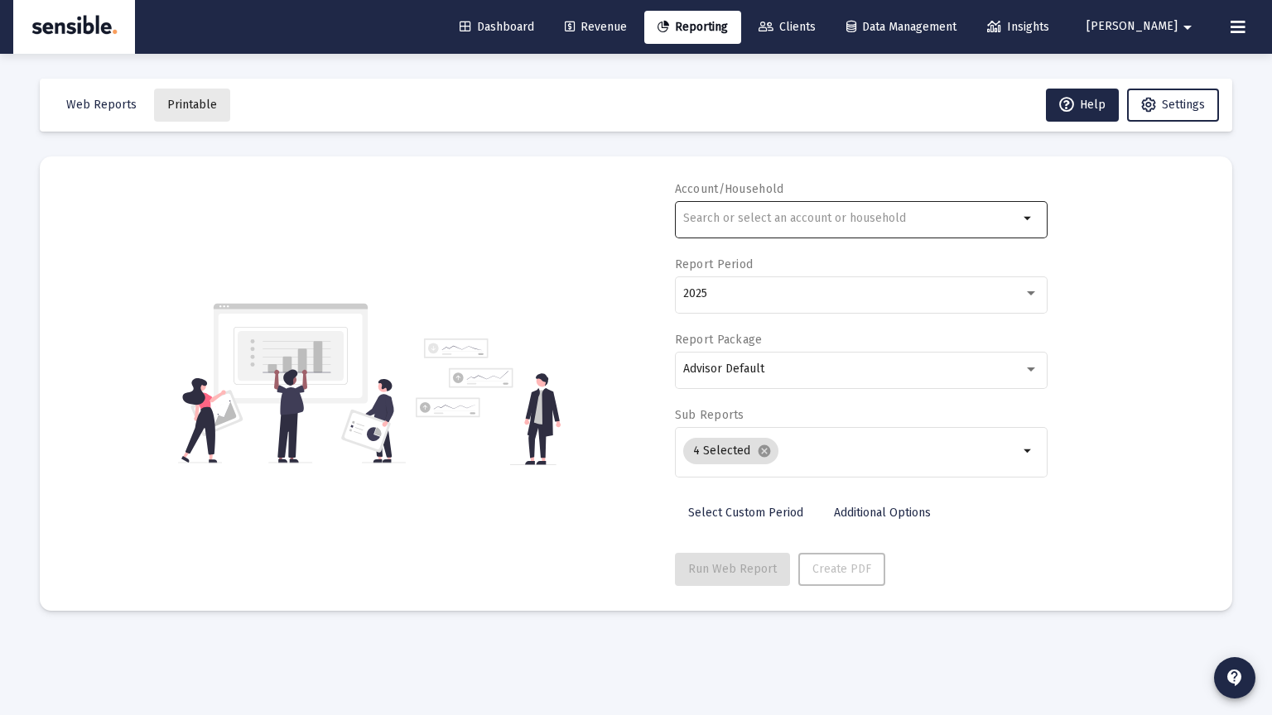
click at [743, 209] on div at bounding box center [850, 218] width 335 height 41
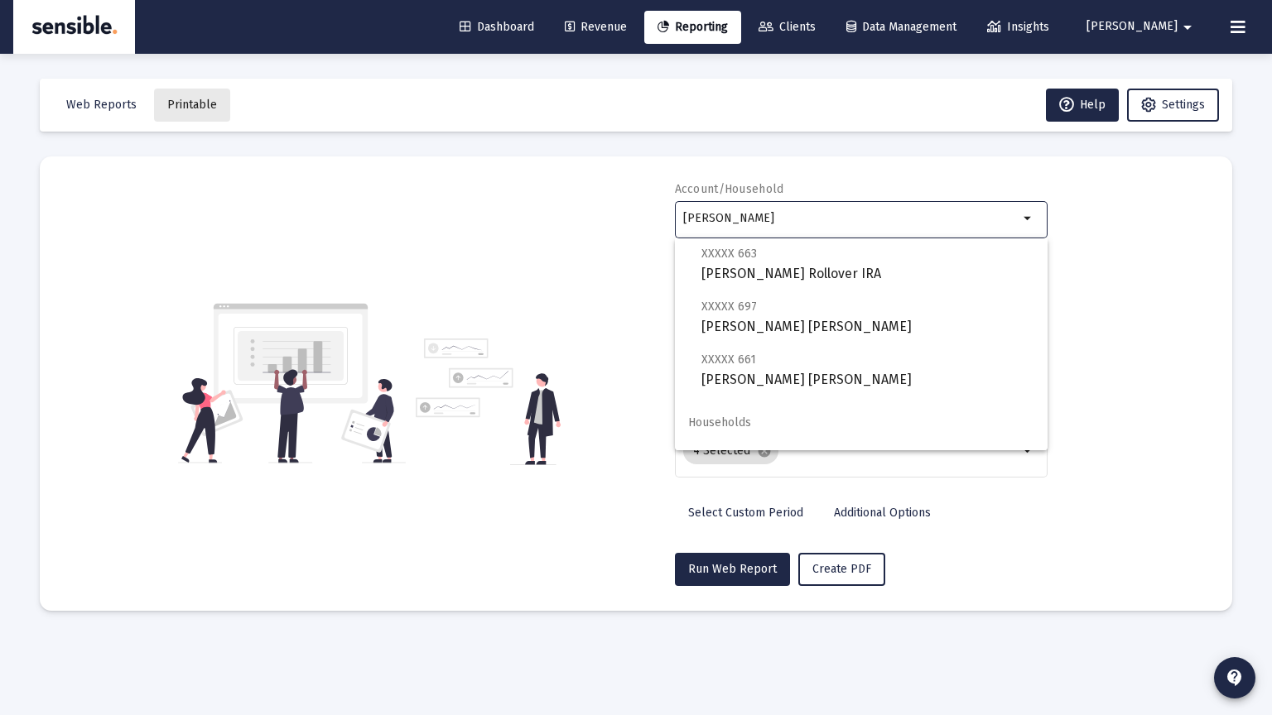
scroll to position [172, 0]
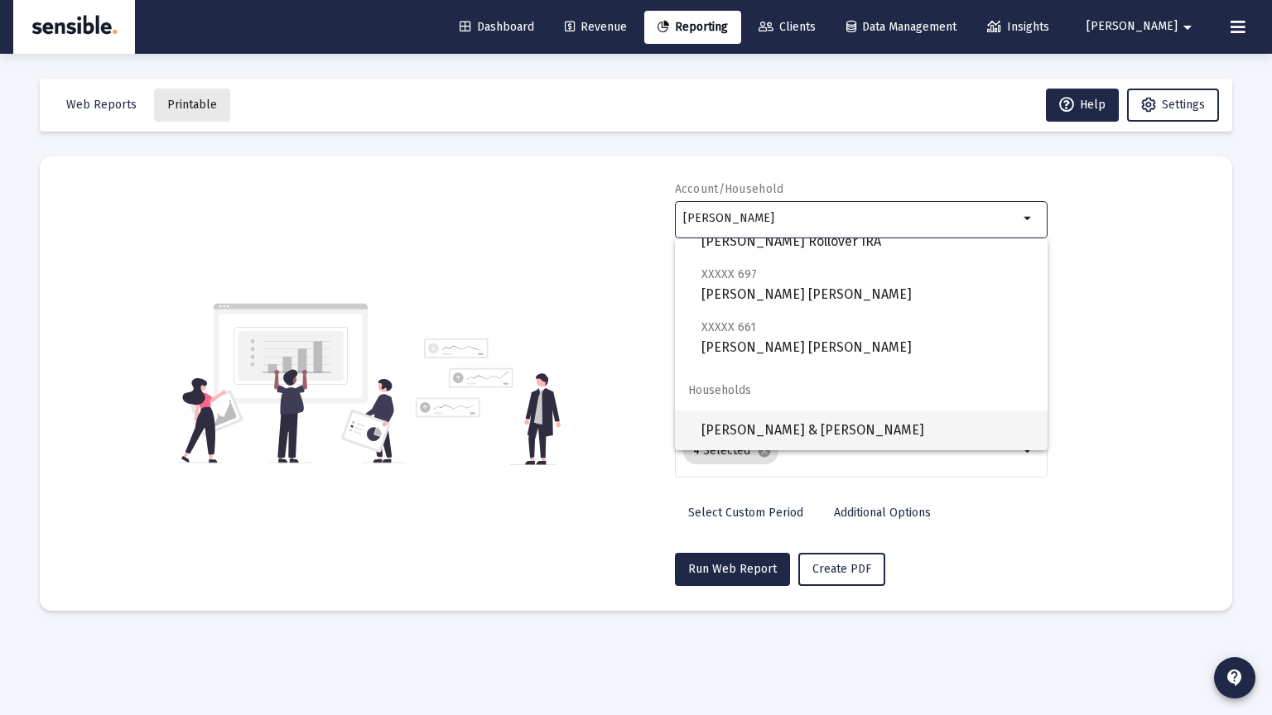
click at [786, 435] on span "[PERSON_NAME] & [PERSON_NAME]" at bounding box center [867, 431] width 333 height 40
type input "[PERSON_NAME] & [PERSON_NAME]"
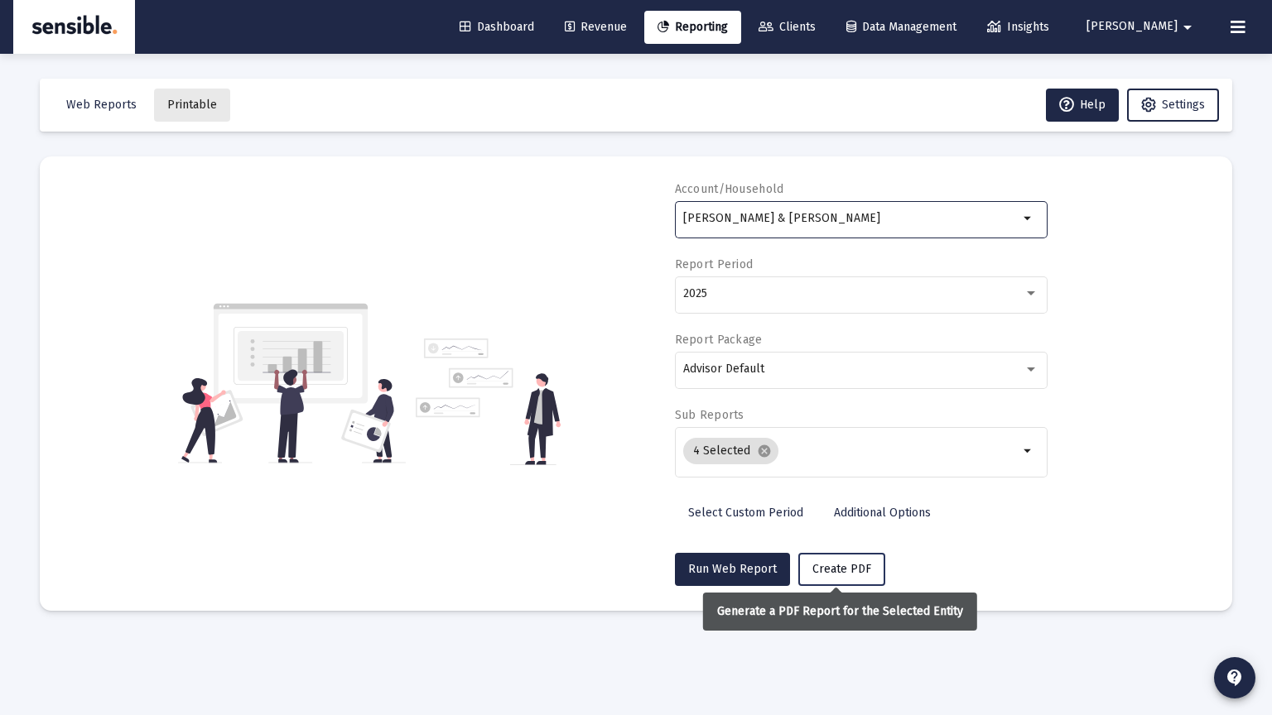
click at [813, 567] on span "Create PDF" at bounding box center [841, 569] width 59 height 14
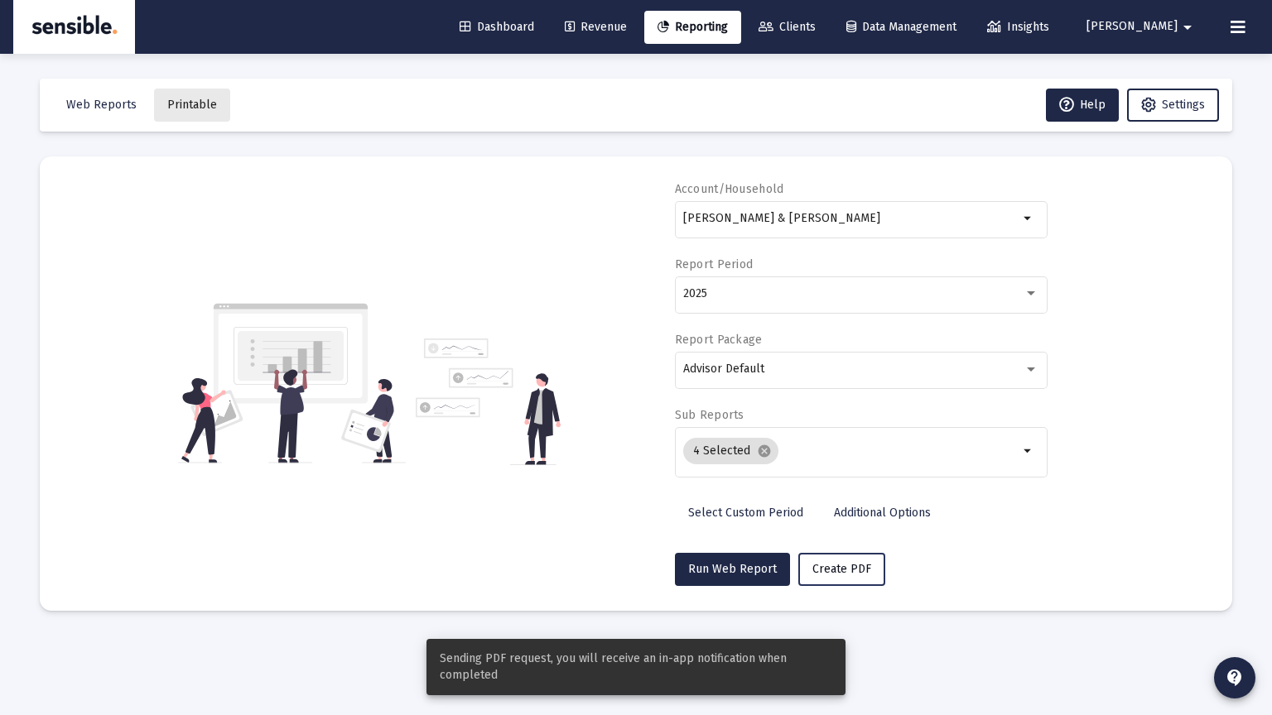
click at [812, 567] on span "Create PDF" at bounding box center [841, 569] width 59 height 14
click at [204, 113] on button "Printable" at bounding box center [192, 105] width 76 height 33
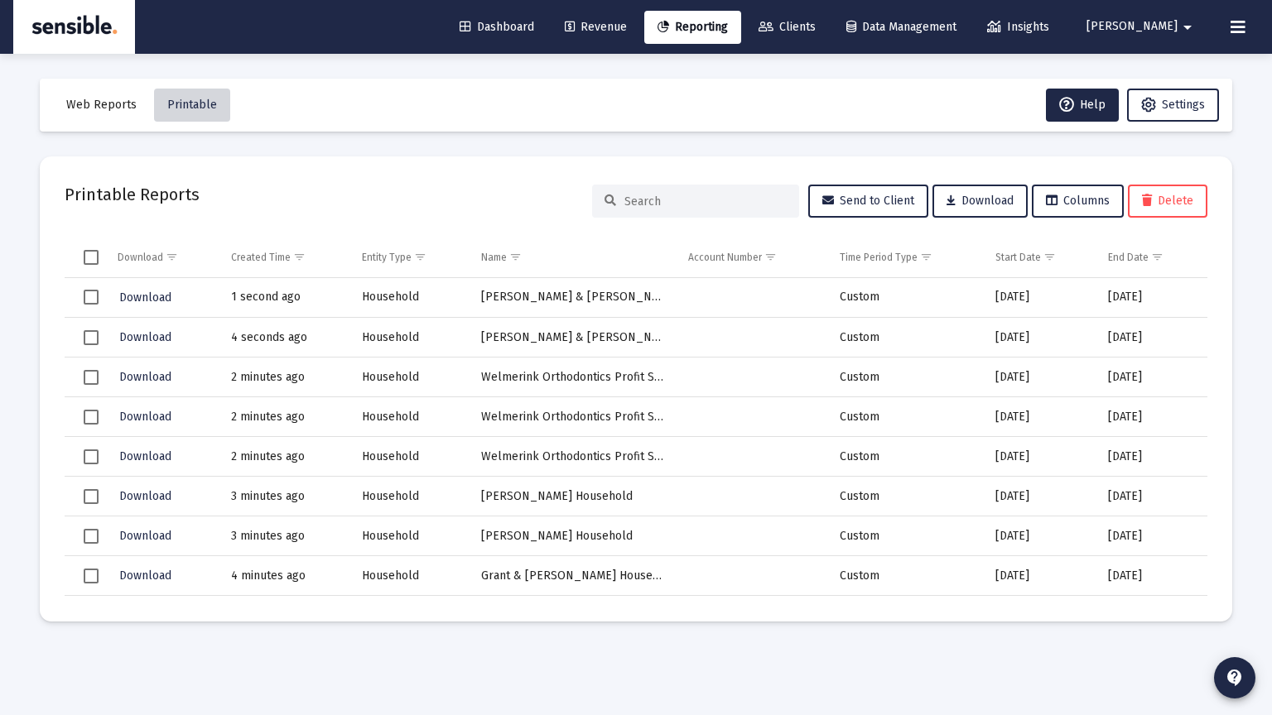
click at [511, 299] on td "[PERSON_NAME] & [PERSON_NAME]" at bounding box center [573, 298] width 207 height 40
click at [377, 296] on td "Household" at bounding box center [409, 298] width 119 height 40
click at [281, 293] on td "1 second ago" at bounding box center [285, 298] width 132 height 40
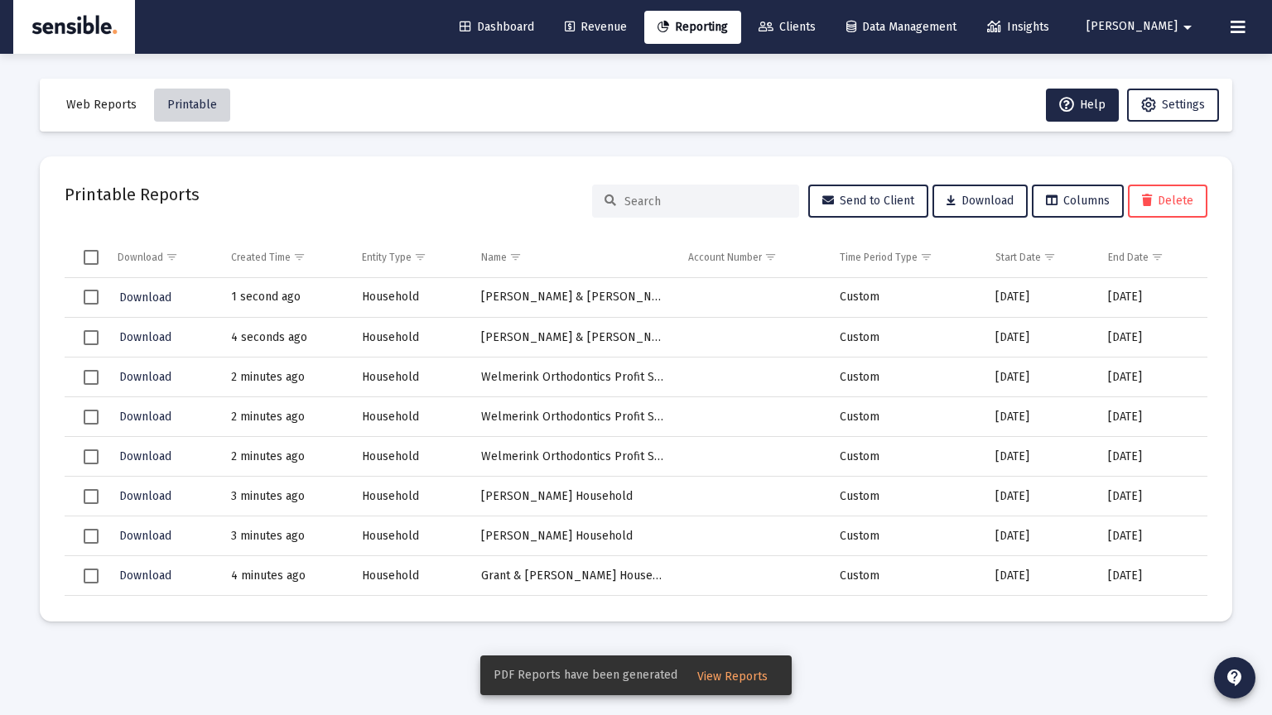
click at [281, 293] on td "1 second ago" at bounding box center [285, 298] width 132 height 40
click at [738, 684] on span "View Reports" at bounding box center [732, 677] width 70 height 14
click at [738, 684] on mat-sidenav-content "Loading... Web Reports Printable Help Settings Printable Reports Send to Client…" at bounding box center [636, 357] width 1242 height 715
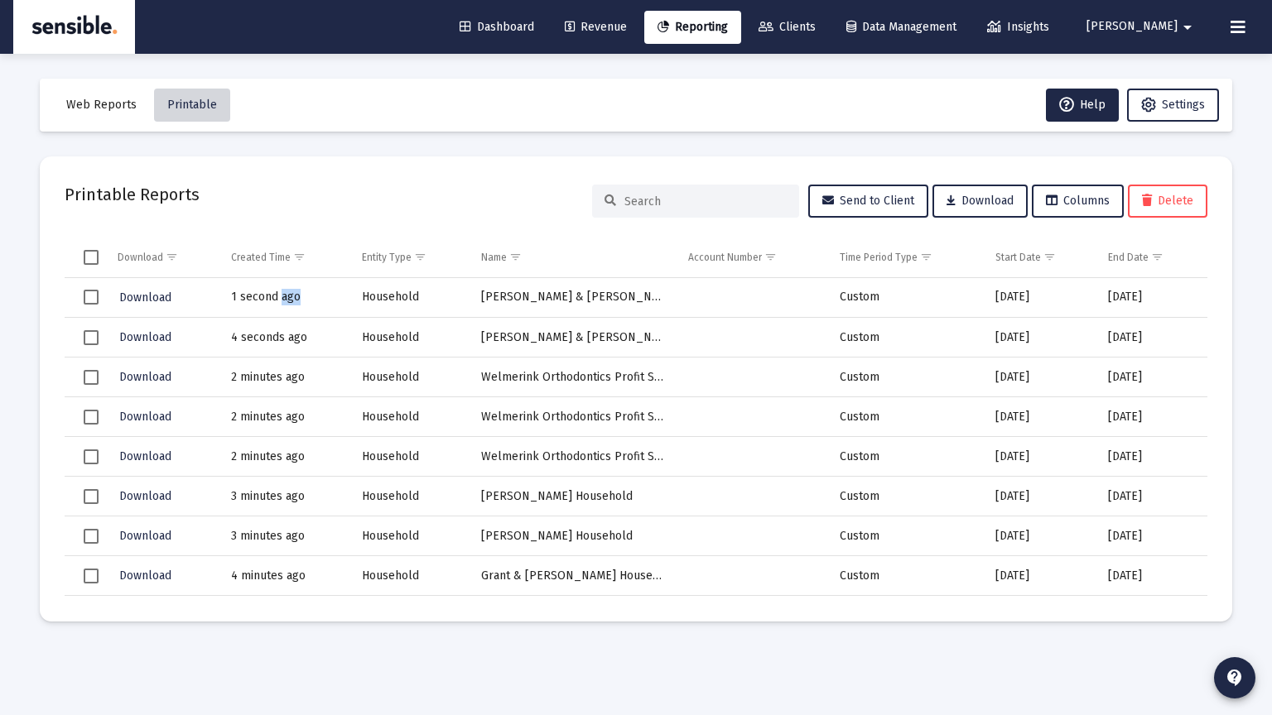
click at [246, 298] on td "1 second ago" at bounding box center [285, 298] width 132 height 40
click at [488, 298] on td "[PERSON_NAME] & [PERSON_NAME]" at bounding box center [573, 298] width 207 height 40
click at [141, 302] on span "Download" at bounding box center [145, 298] width 52 height 14
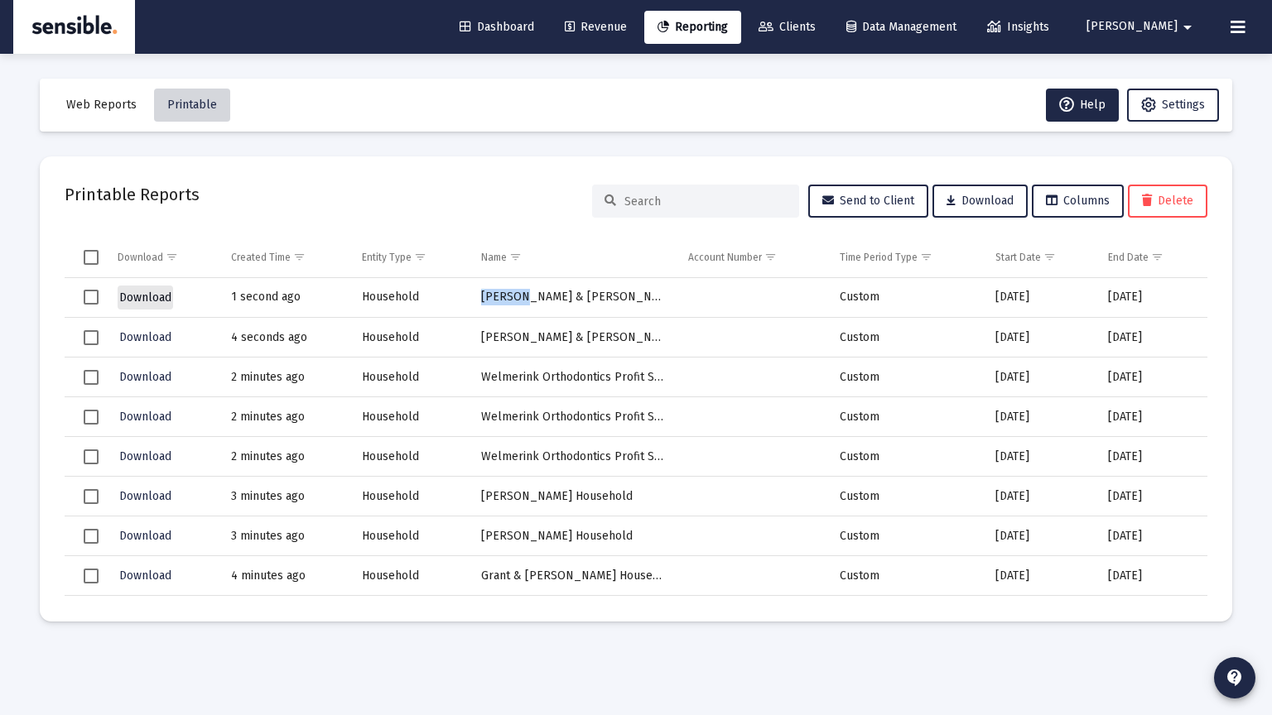
click at [141, 302] on span "Download" at bounding box center [145, 298] width 52 height 14
click at [728, 23] on span "Reporting" at bounding box center [692, 27] width 70 height 14
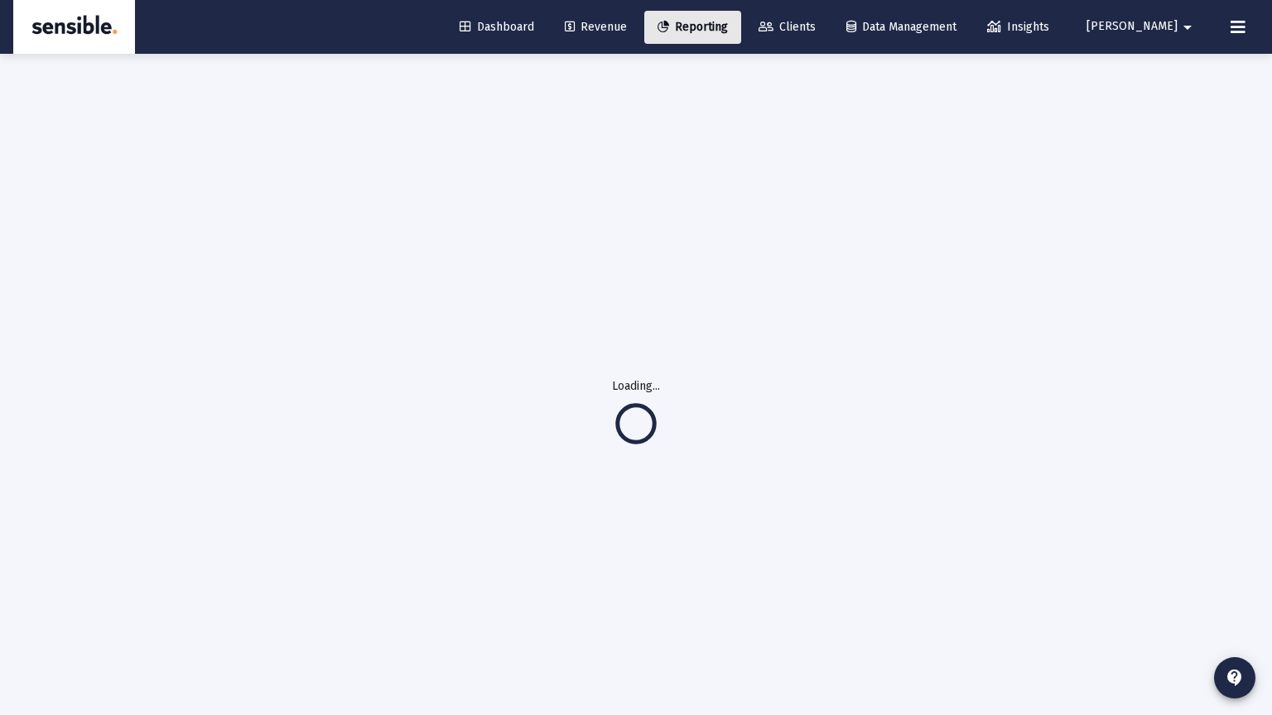
click at [728, 23] on span "Reporting" at bounding box center [692, 27] width 70 height 14
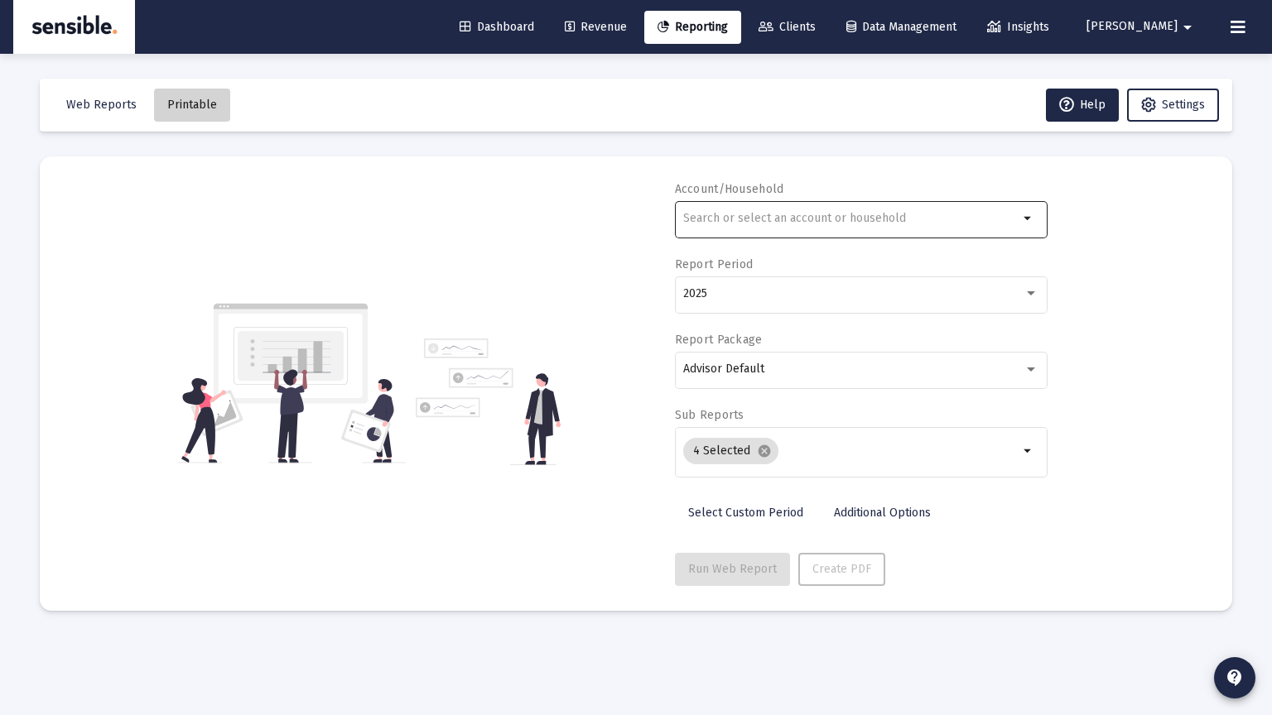
click at [721, 222] on input "text" at bounding box center [850, 218] width 335 height 13
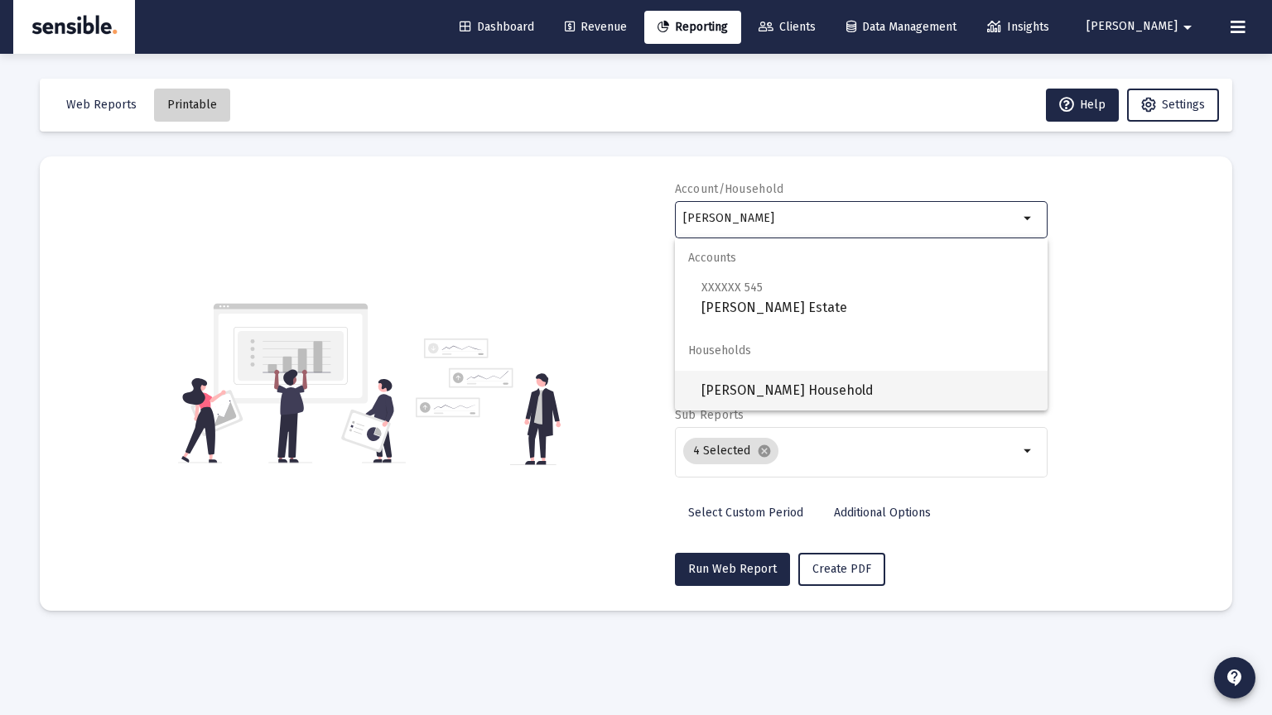
click at [738, 388] on span "[PERSON_NAME] Household" at bounding box center [867, 391] width 333 height 40
type input "[PERSON_NAME] Household"
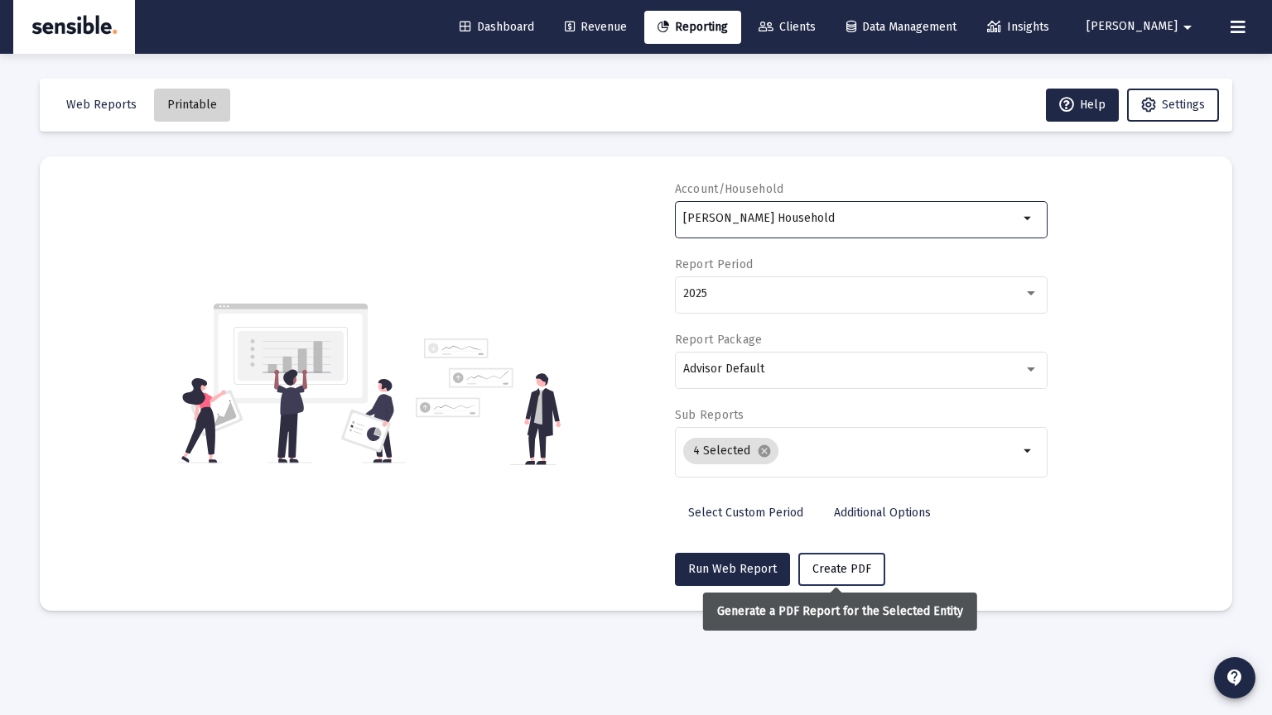
click at [826, 573] on span "Create PDF" at bounding box center [841, 569] width 59 height 14
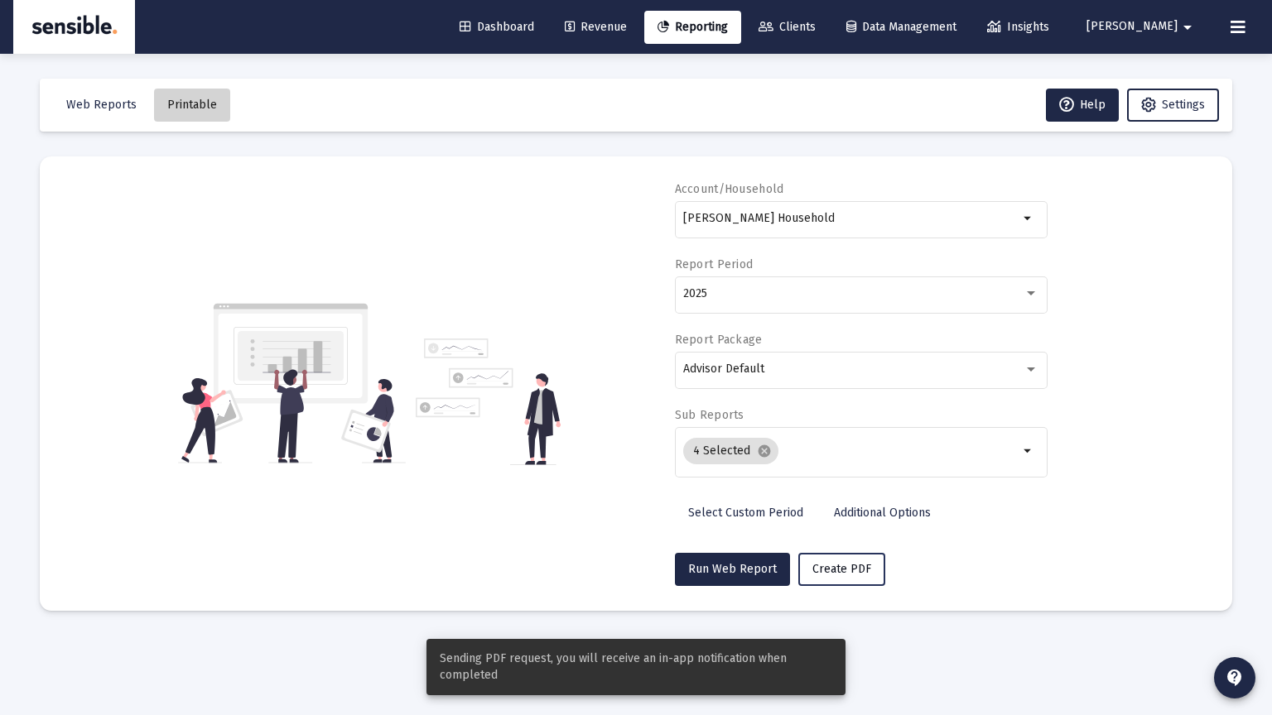
click at [826, 573] on span "Create PDF" at bounding box center [841, 569] width 59 height 14
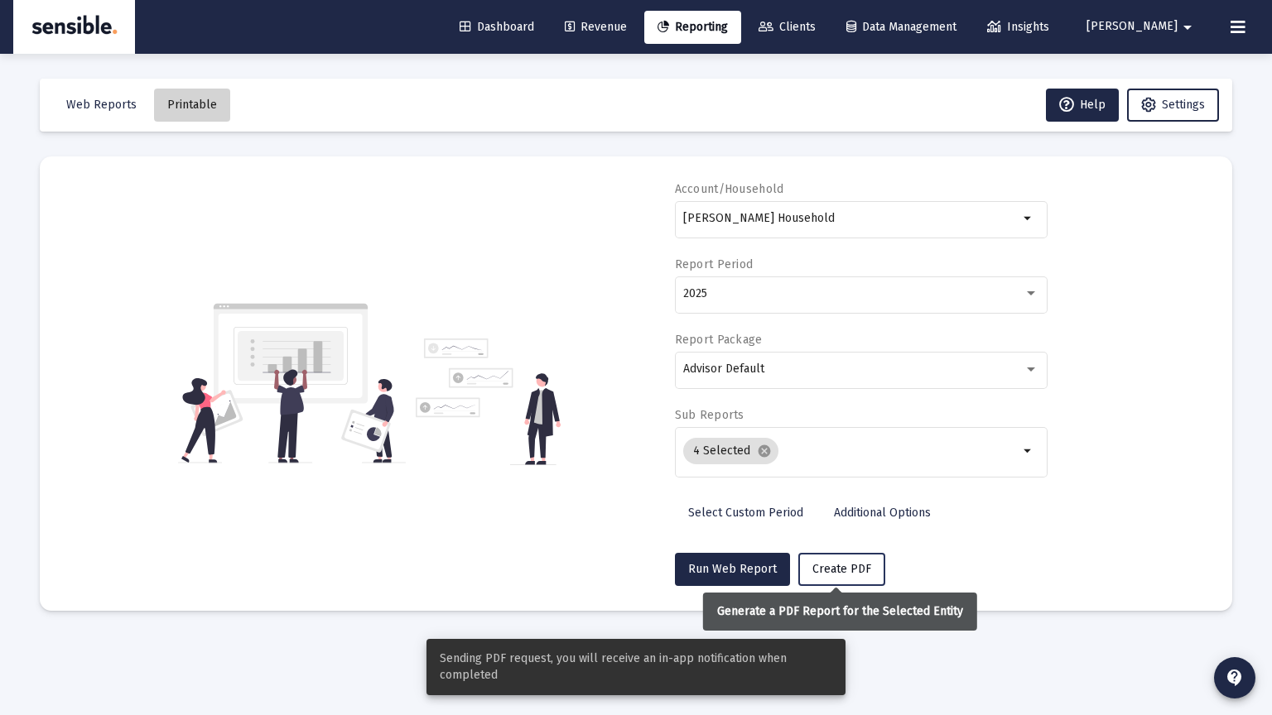
click at [817, 565] on span "Create PDF" at bounding box center [841, 569] width 59 height 14
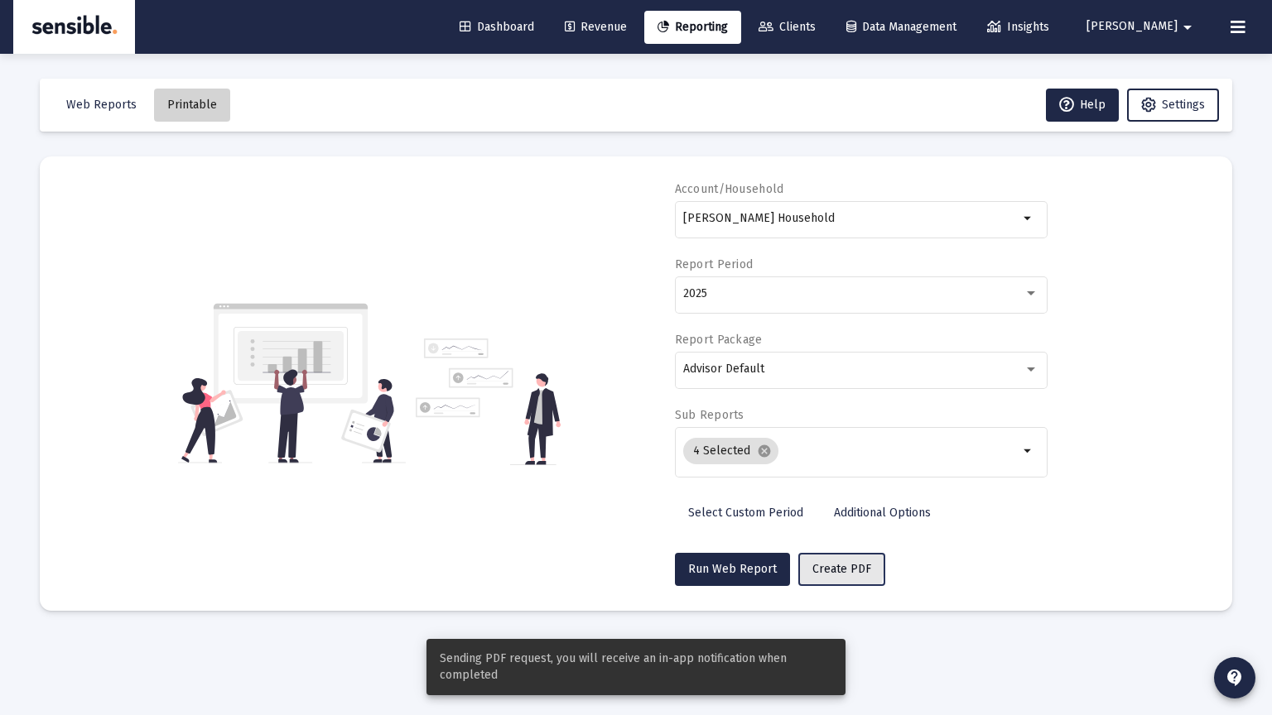
click at [817, 565] on span "Create PDF" at bounding box center [841, 569] width 59 height 14
click at [185, 101] on span "Printable" at bounding box center [192, 105] width 50 height 14
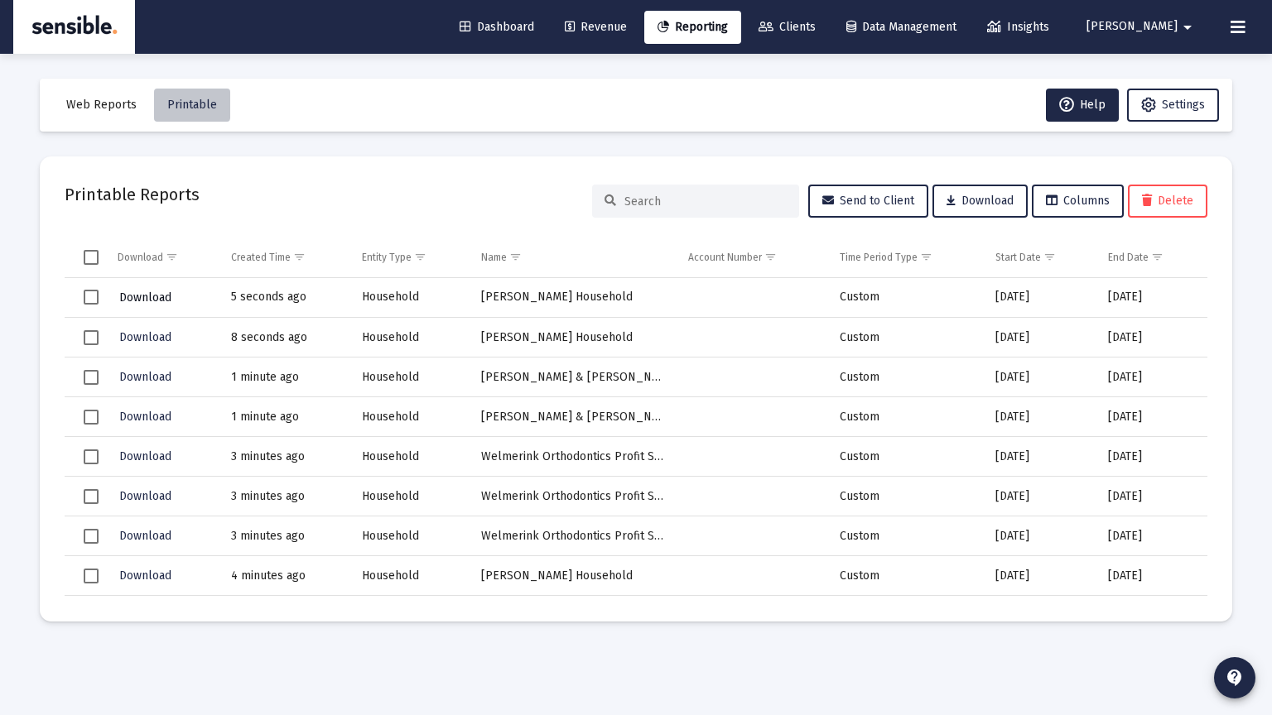
click at [166, 297] on span "Download" at bounding box center [145, 298] width 52 height 14
click at [546, 294] on td "[PERSON_NAME] Household" at bounding box center [573, 298] width 207 height 40
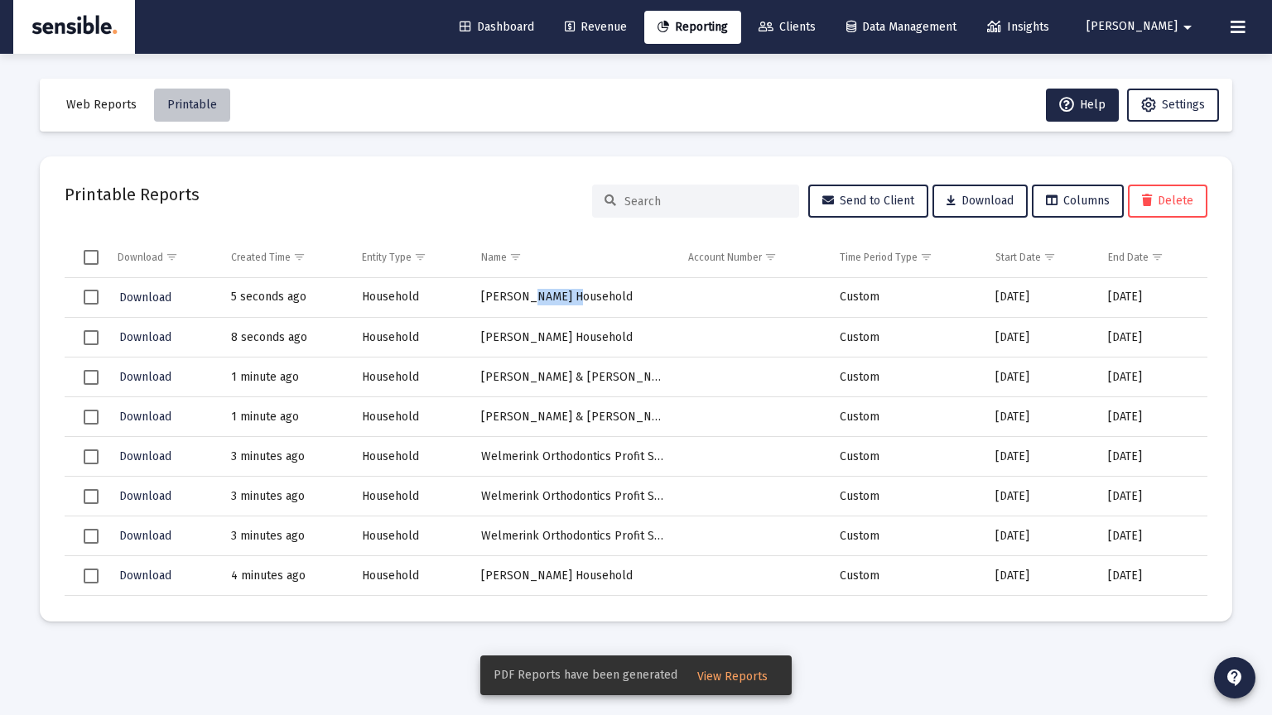
click at [587, 66] on div "Web Reports Printable Help Settings Printable Reports Send to Client Download C…" at bounding box center [636, 350] width 1242 height 593
